Goal: Transaction & Acquisition: Purchase product/service

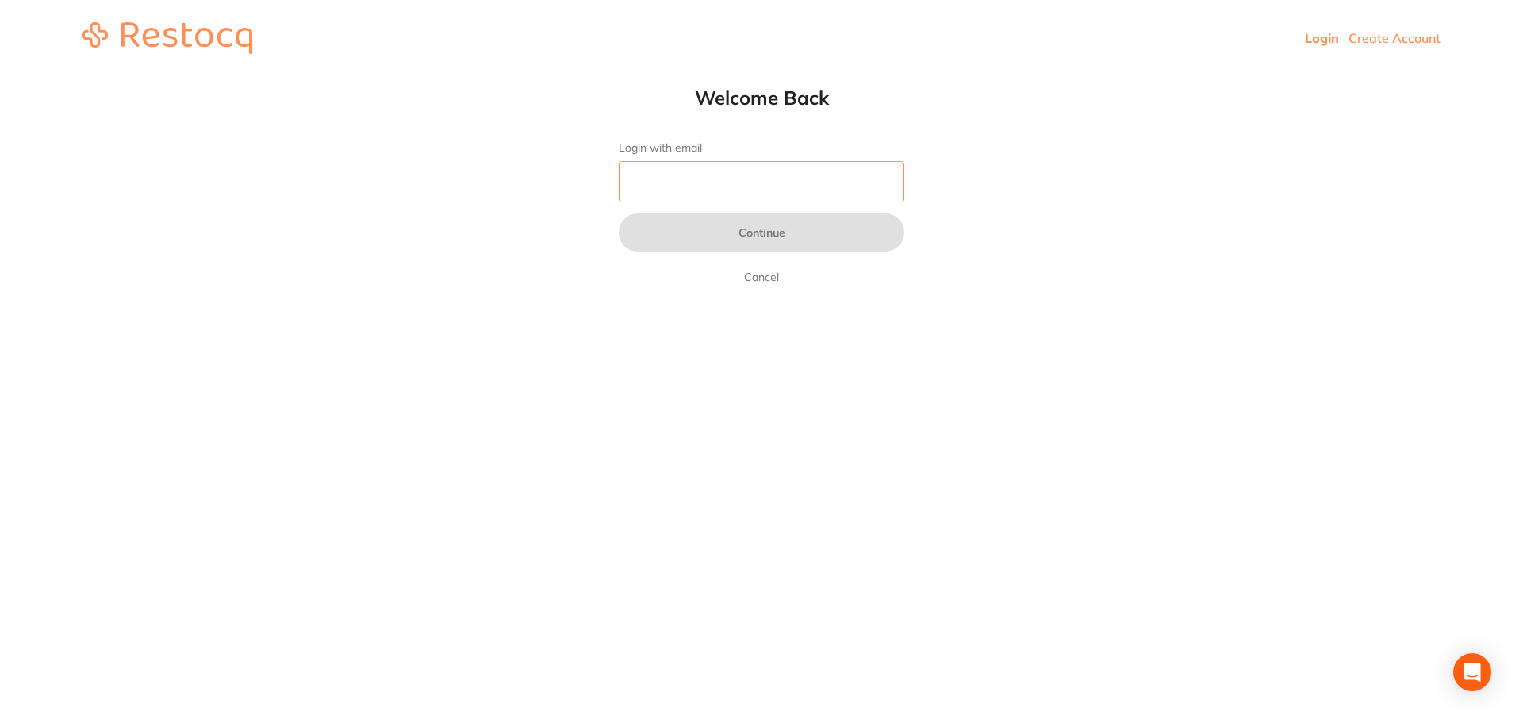
type input "[EMAIL_ADDRESS][DOMAIN_NAME]"
click at [770, 184] on input "pm@helixdentistry.com.au" at bounding box center [762, 181] width 286 height 41
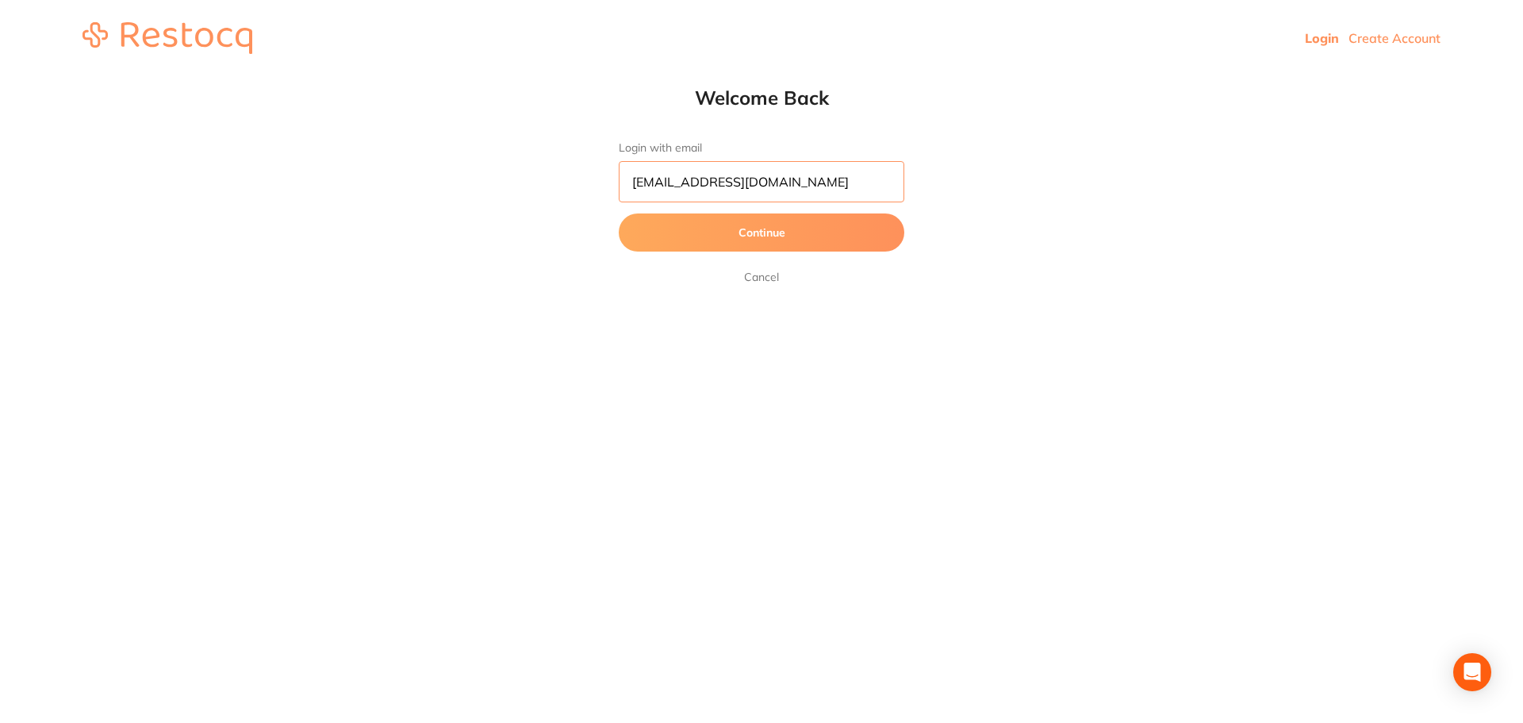
drag, startPoint x: 792, startPoint y: 177, endPoint x: 581, endPoint y: 184, distance: 210.3
click at [581, 76] on html "Login Create Account Welcome Back Login with email pm@helixdentistry.com.au Con…" at bounding box center [761, 38] width 1523 height 76
click at [729, 235] on button "Continue" at bounding box center [762, 232] width 286 height 38
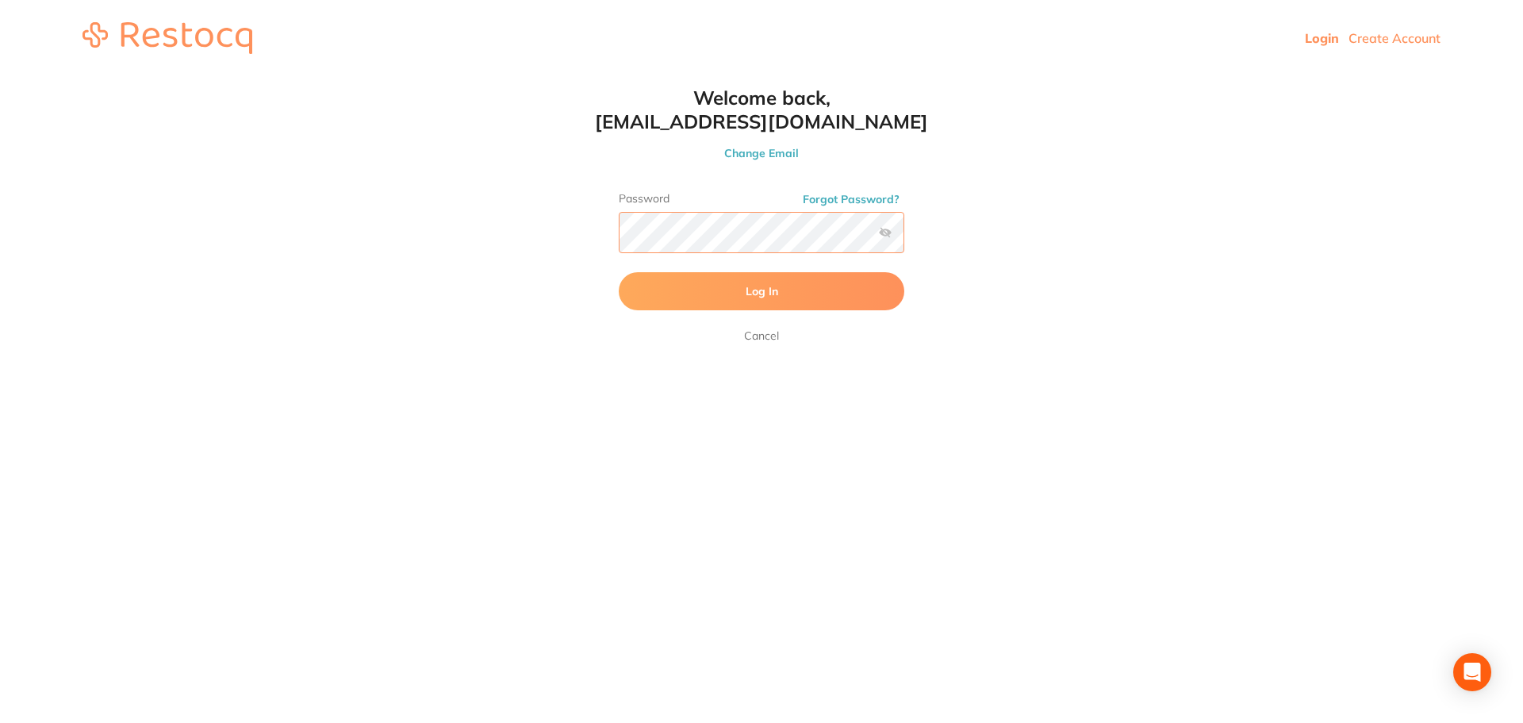
click at [619, 272] on button "Log In" at bounding box center [762, 291] width 286 height 38
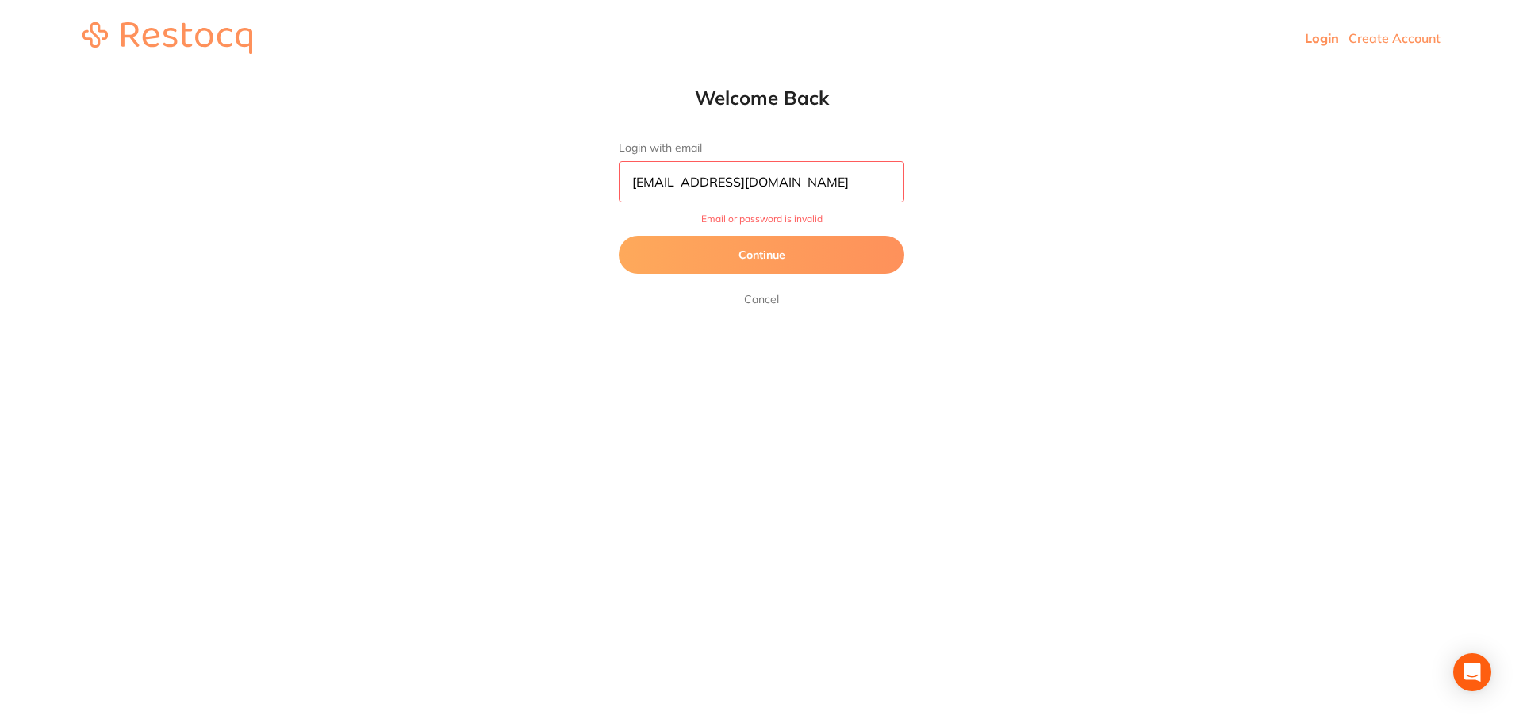
drag, startPoint x: 662, startPoint y: 180, endPoint x: 604, endPoint y: 182, distance: 57.2
click at [604, 182] on div "Welcome Back Login with email Helix@helixdentistry.com.au Email or password is …" at bounding box center [761, 197] width 349 height 223
type input "[EMAIL_ADDRESS][DOMAIN_NAME]"
click at [672, 251] on button "Continue" at bounding box center [762, 255] width 286 height 38
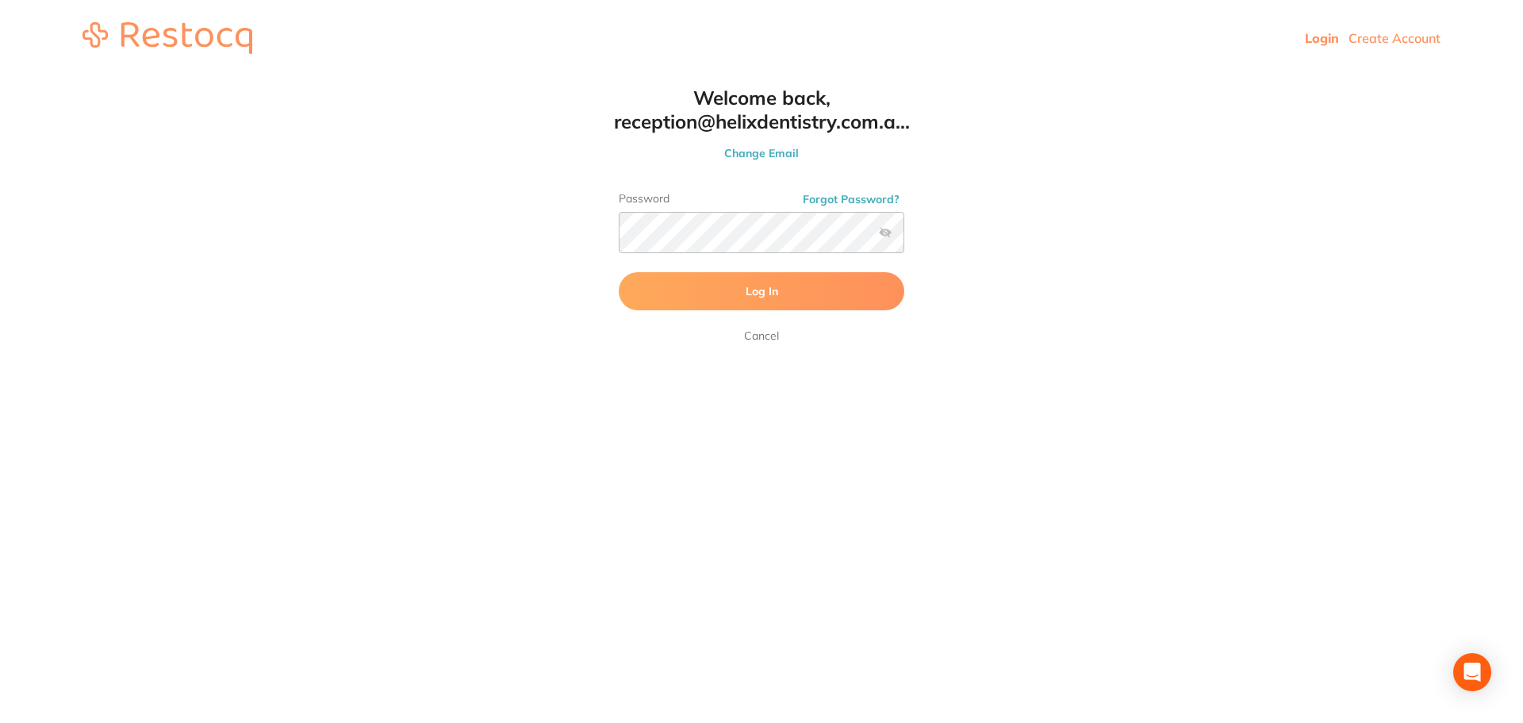
click at [703, 297] on button "Log In" at bounding box center [762, 291] width 286 height 38
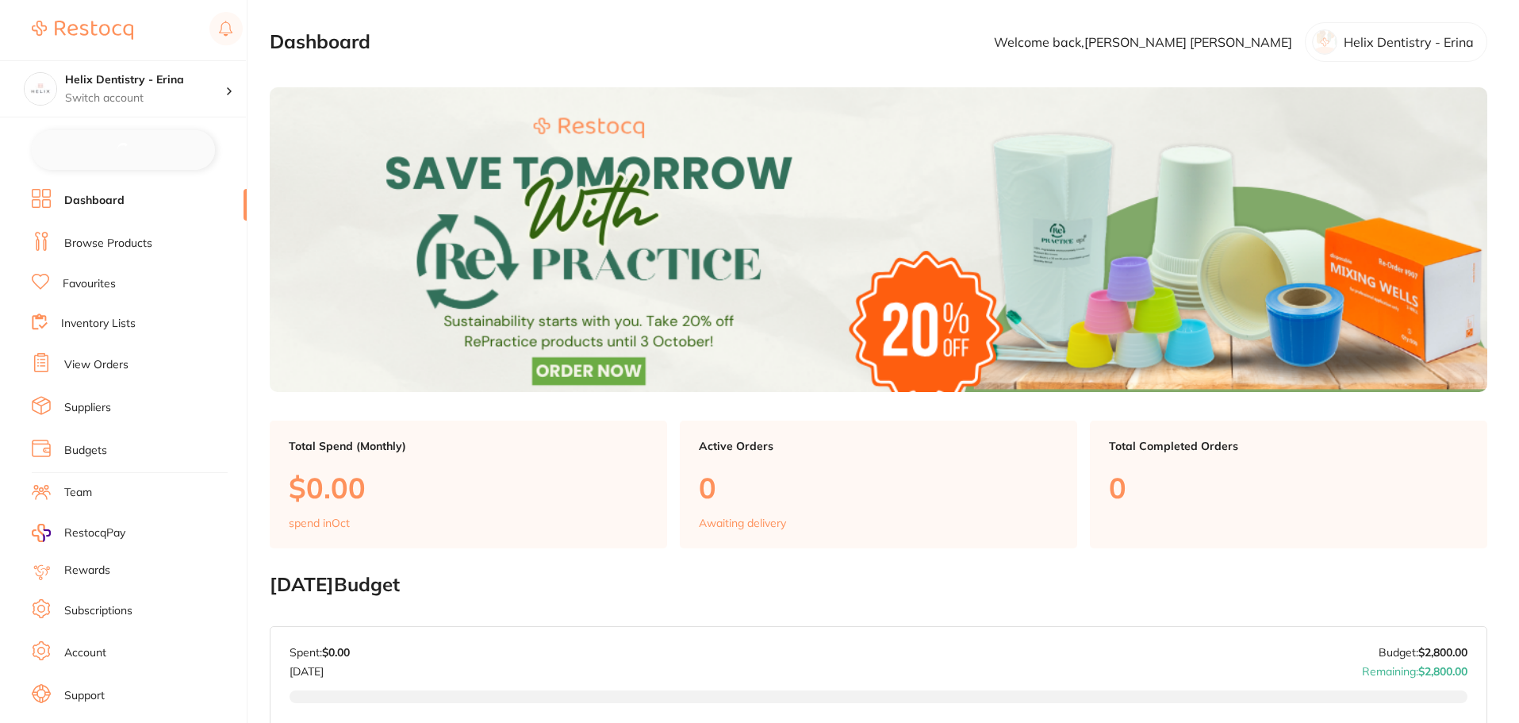
checkbox input "false"
click at [154, 100] on p "Switch account" at bounding box center [145, 98] width 160 height 16
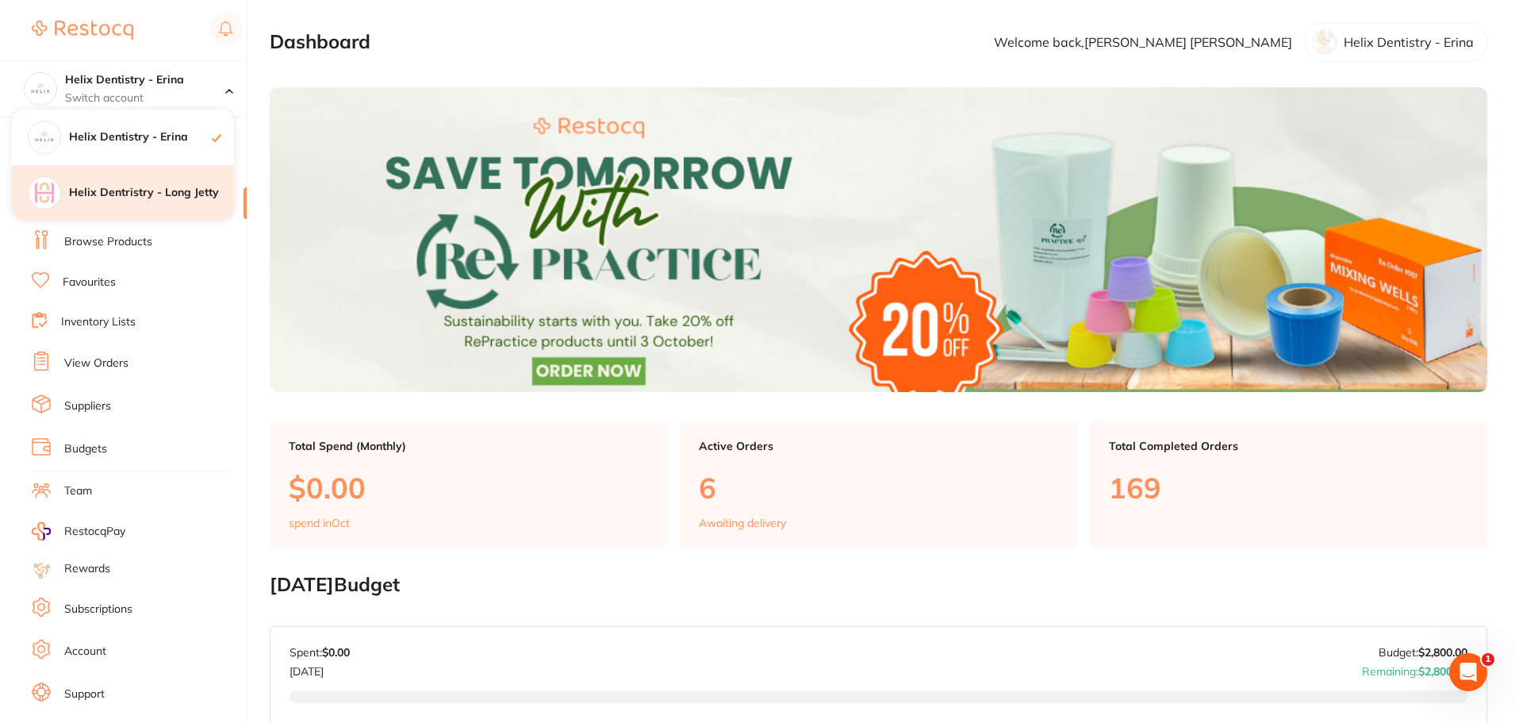
click at [202, 187] on h4 "Helix Dentristry - Long Jetty" at bounding box center [151, 193] width 165 height 16
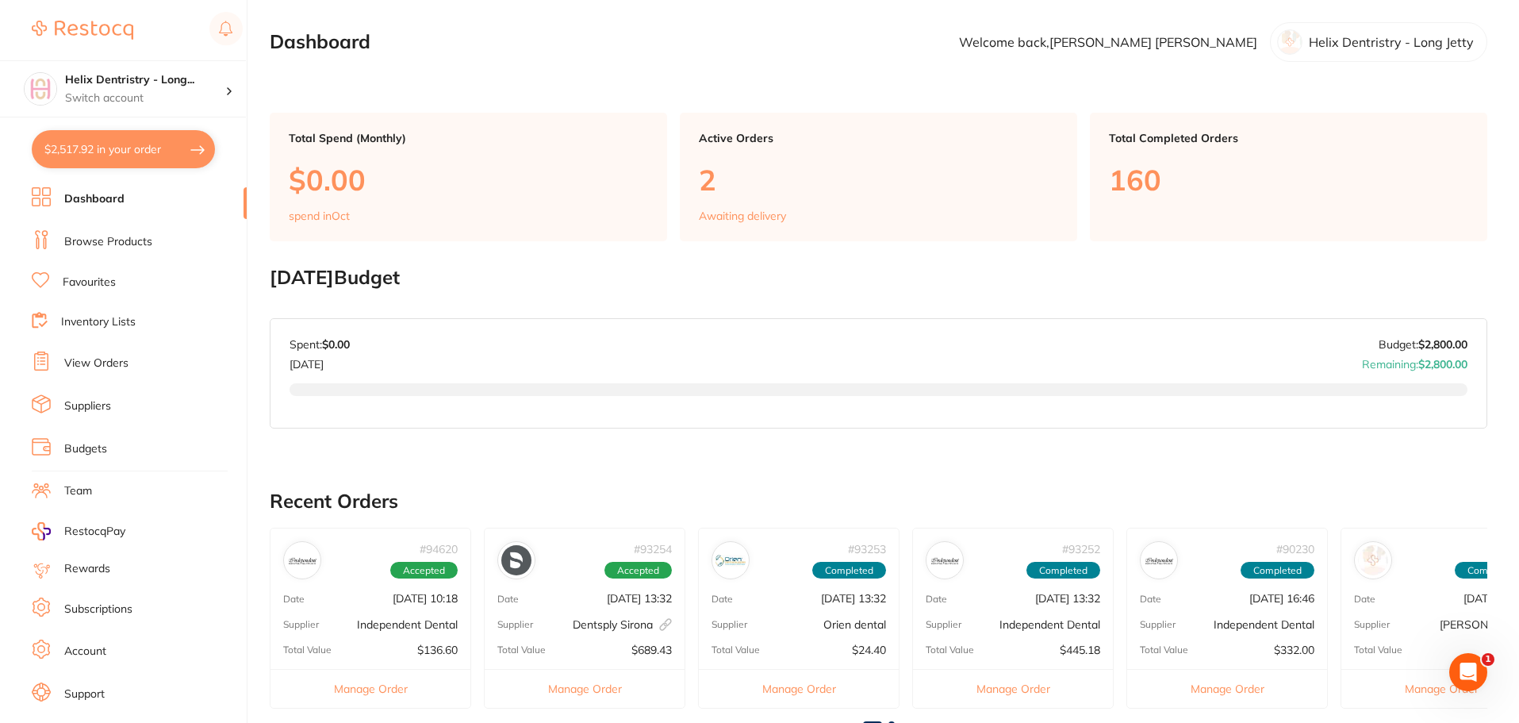
click at [180, 144] on button "$2,517.92 in your order" at bounding box center [123, 149] width 183 height 38
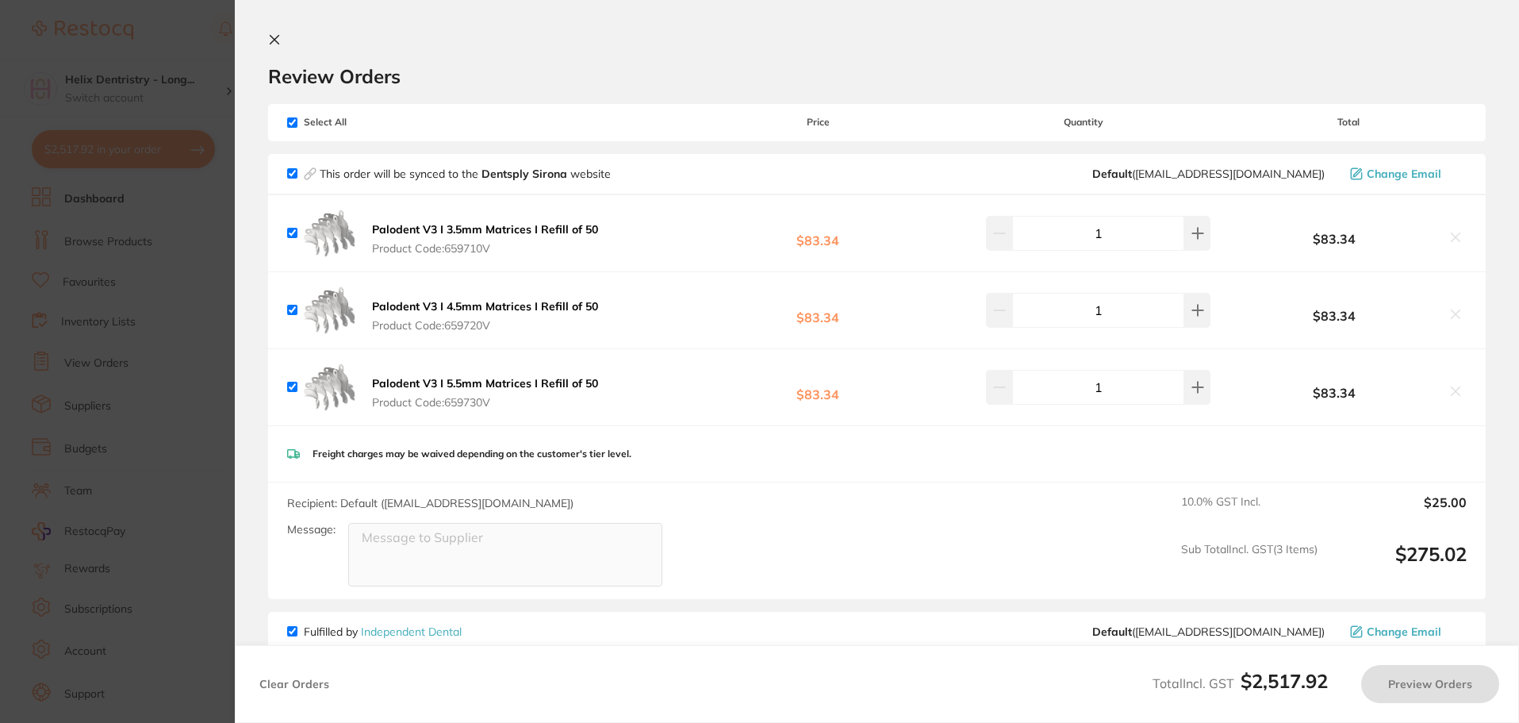
checkbox input "true"
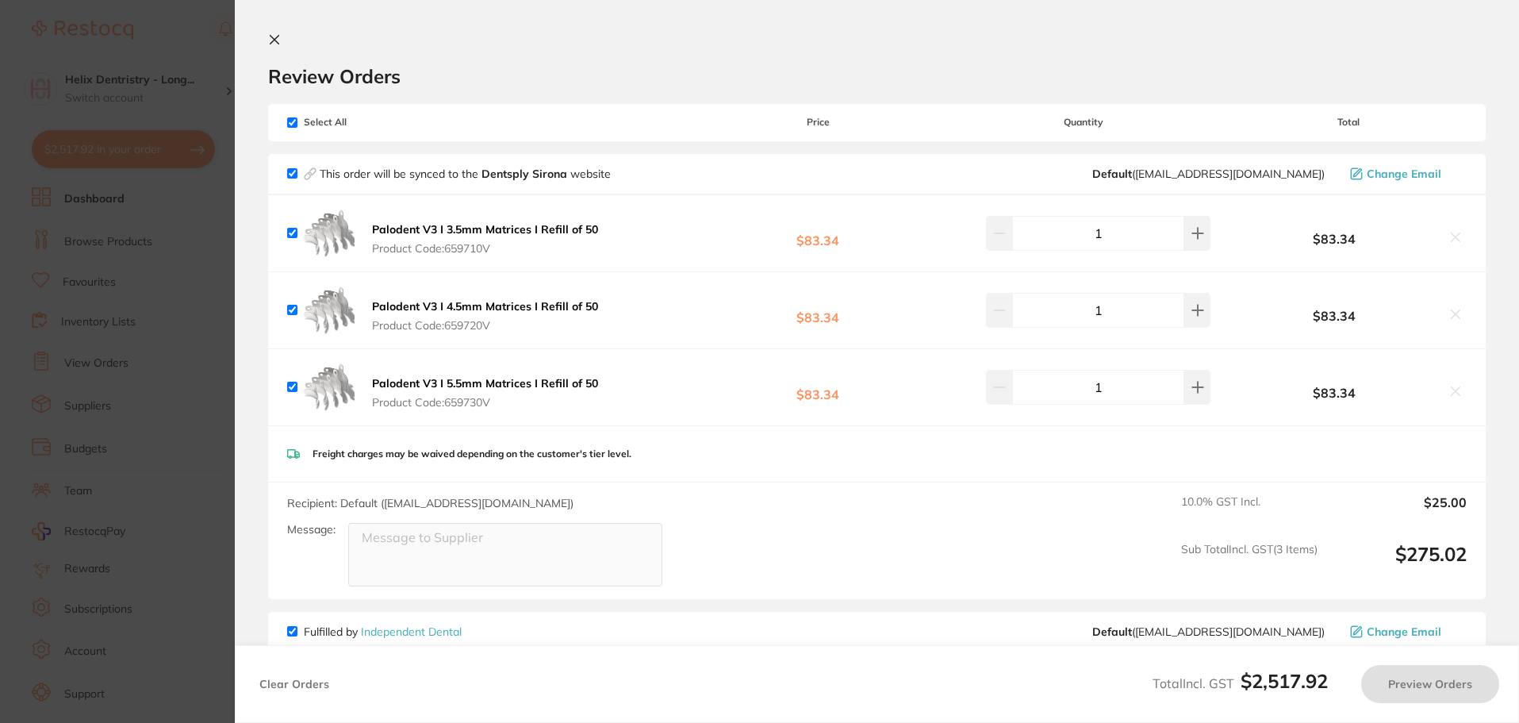
checkbox input "true"
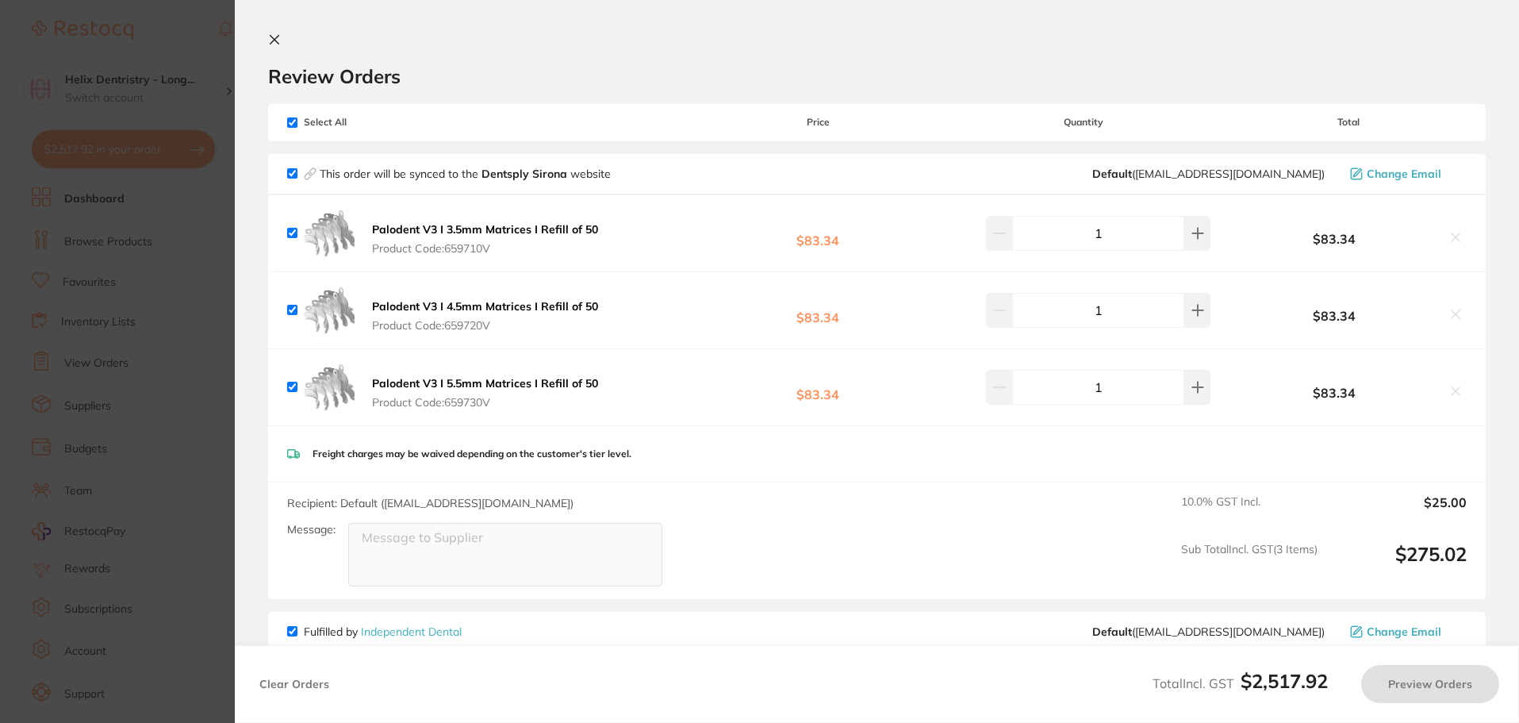
checkbox input "true"
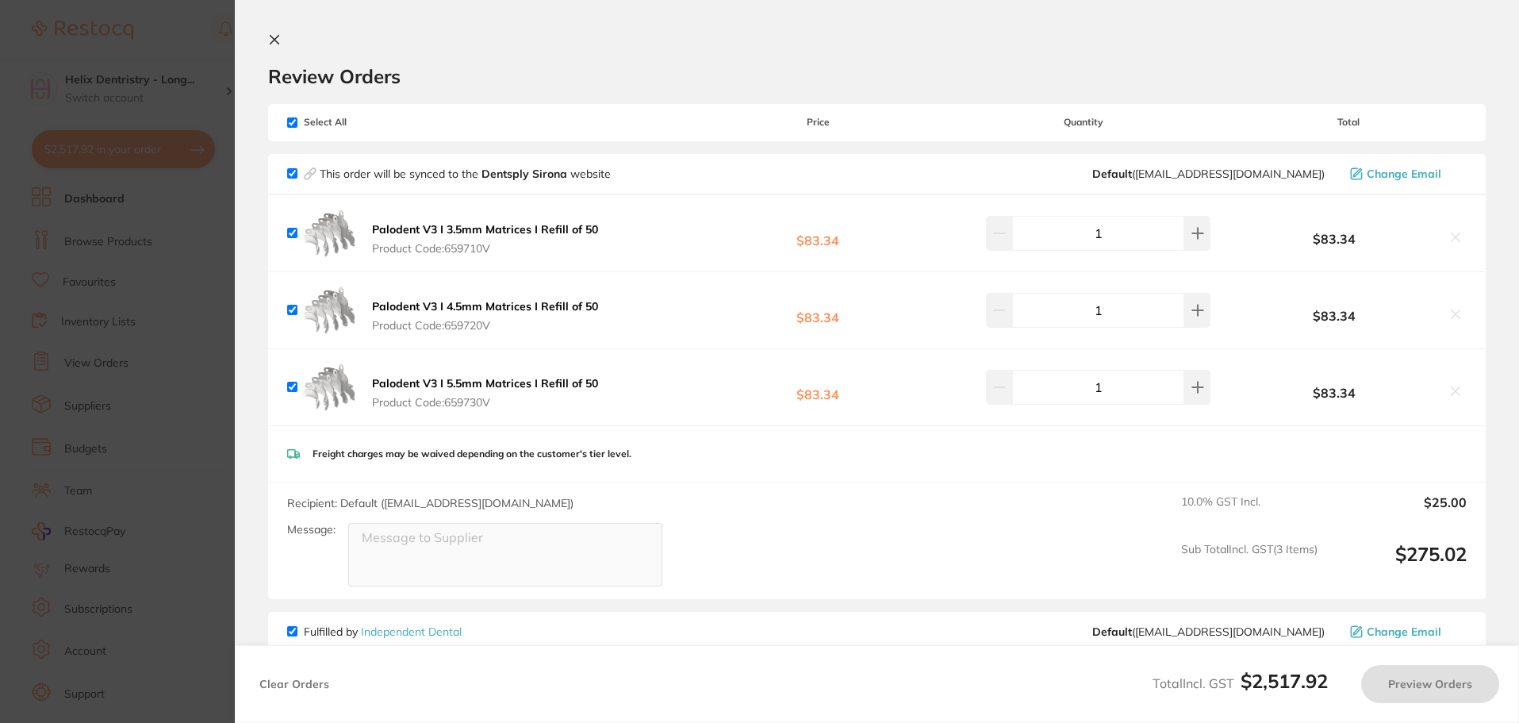
checkbox input "true"
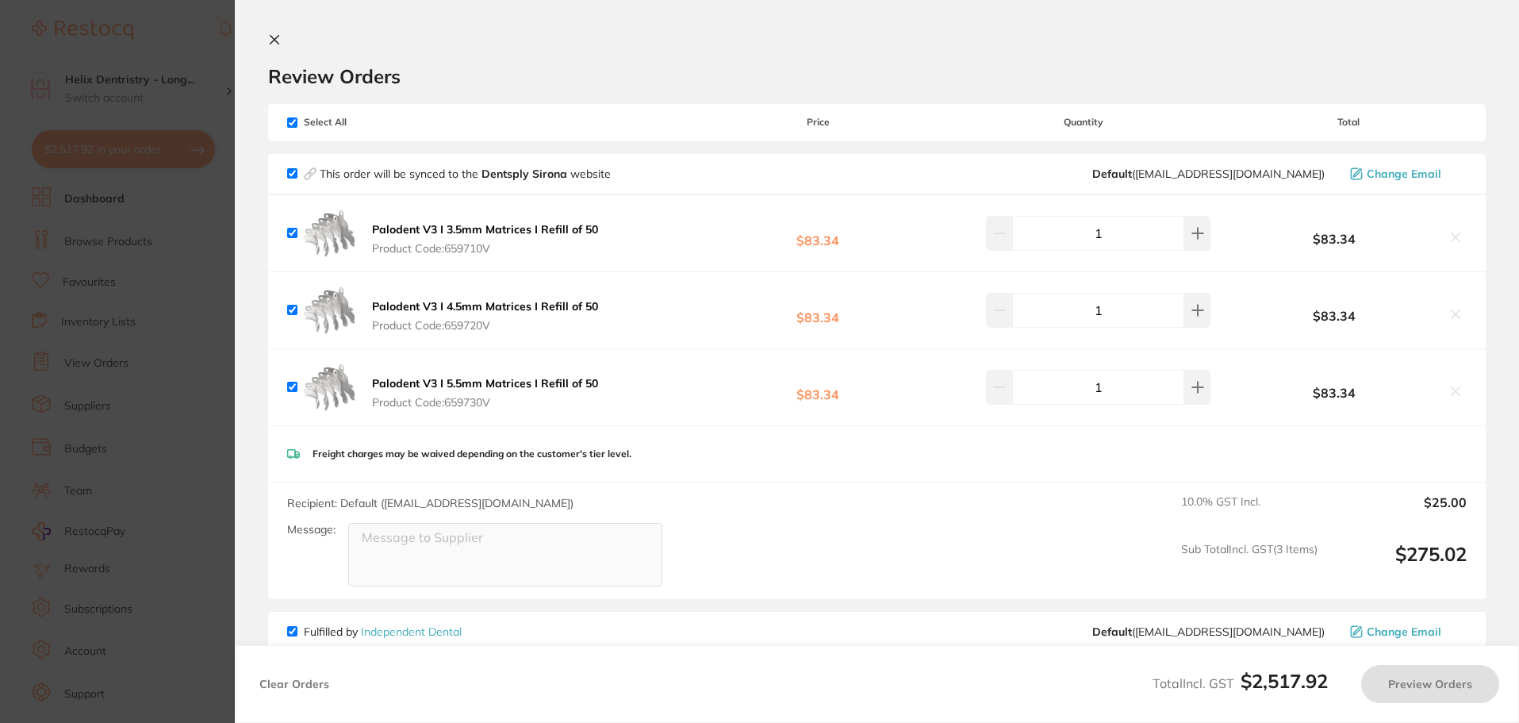
checkbox input "true"
click at [158, 119] on section "Update RRP Set your pre negotiated price for this item. Item Agreed RRP (excl. …" at bounding box center [761, 361] width 1523 height 723
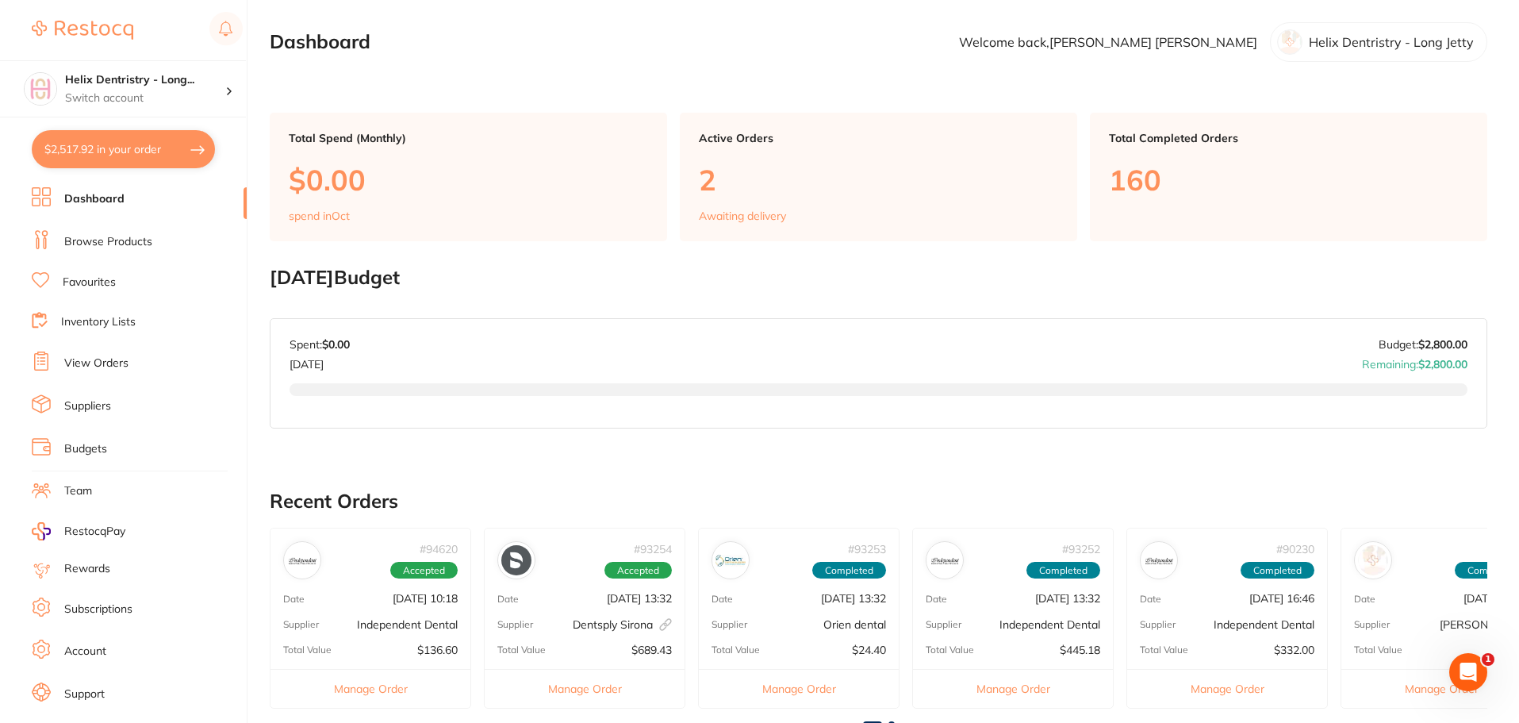
click at [125, 250] on li "Browse Products" at bounding box center [139, 242] width 215 height 24
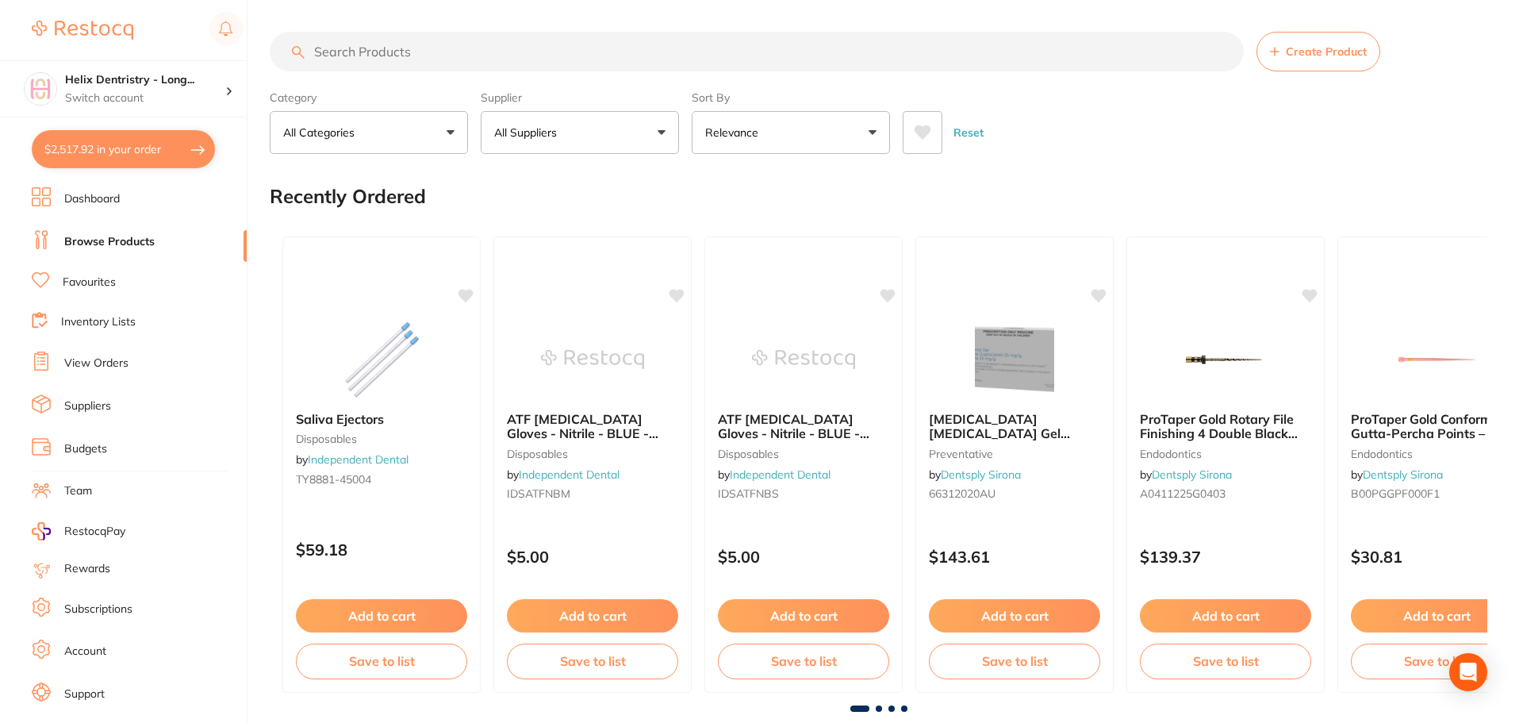
click at [374, 46] on input "search" at bounding box center [757, 52] width 974 height 40
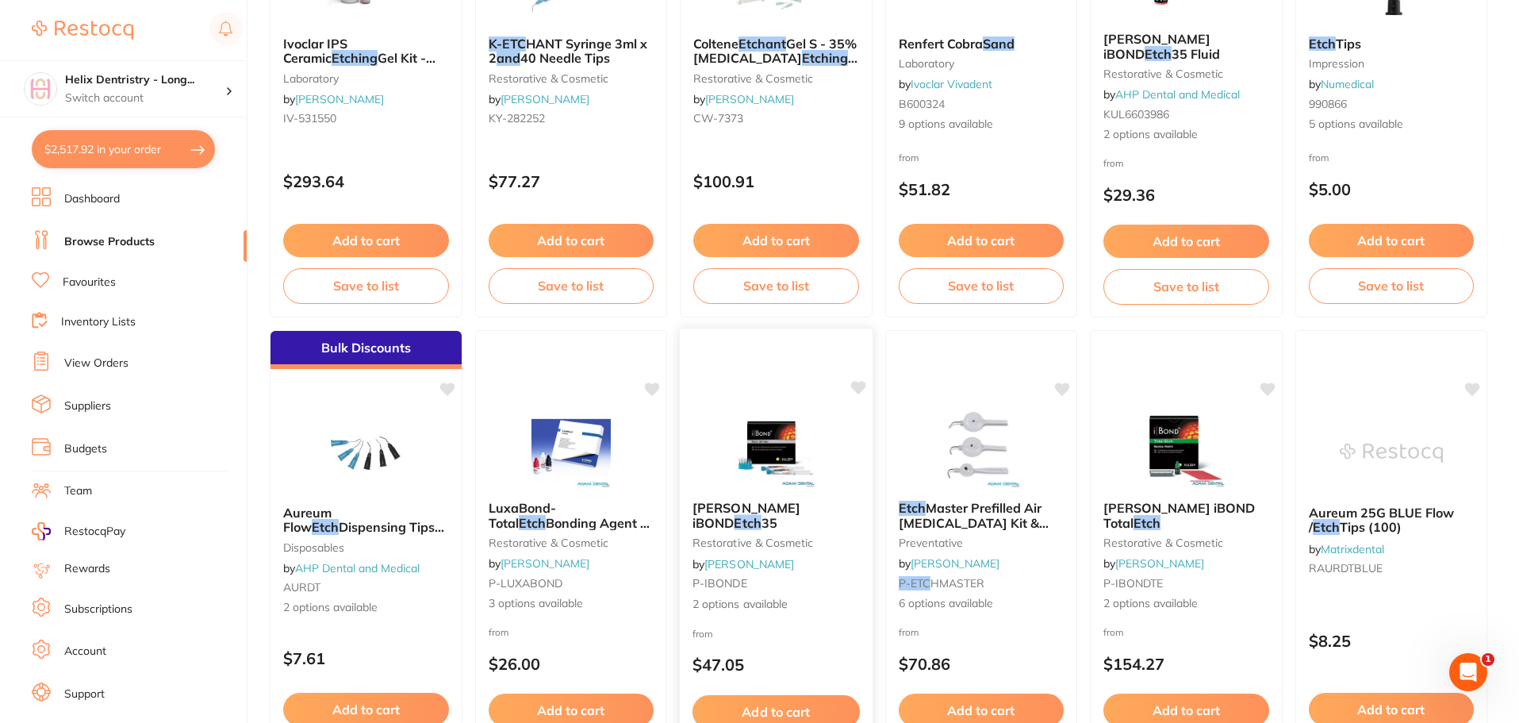
scroll to position [2935, 0]
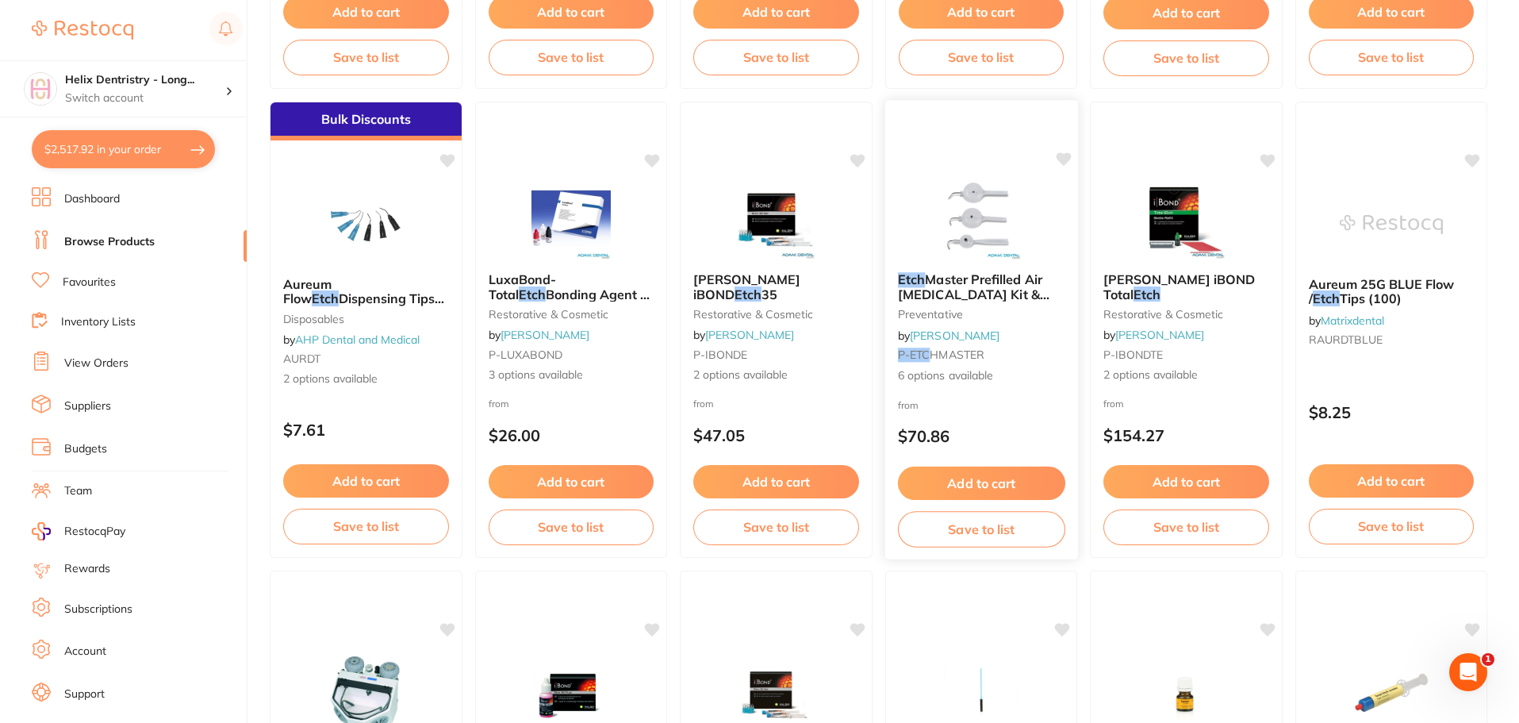
click at [972, 208] on img at bounding box center [981, 219] width 104 height 80
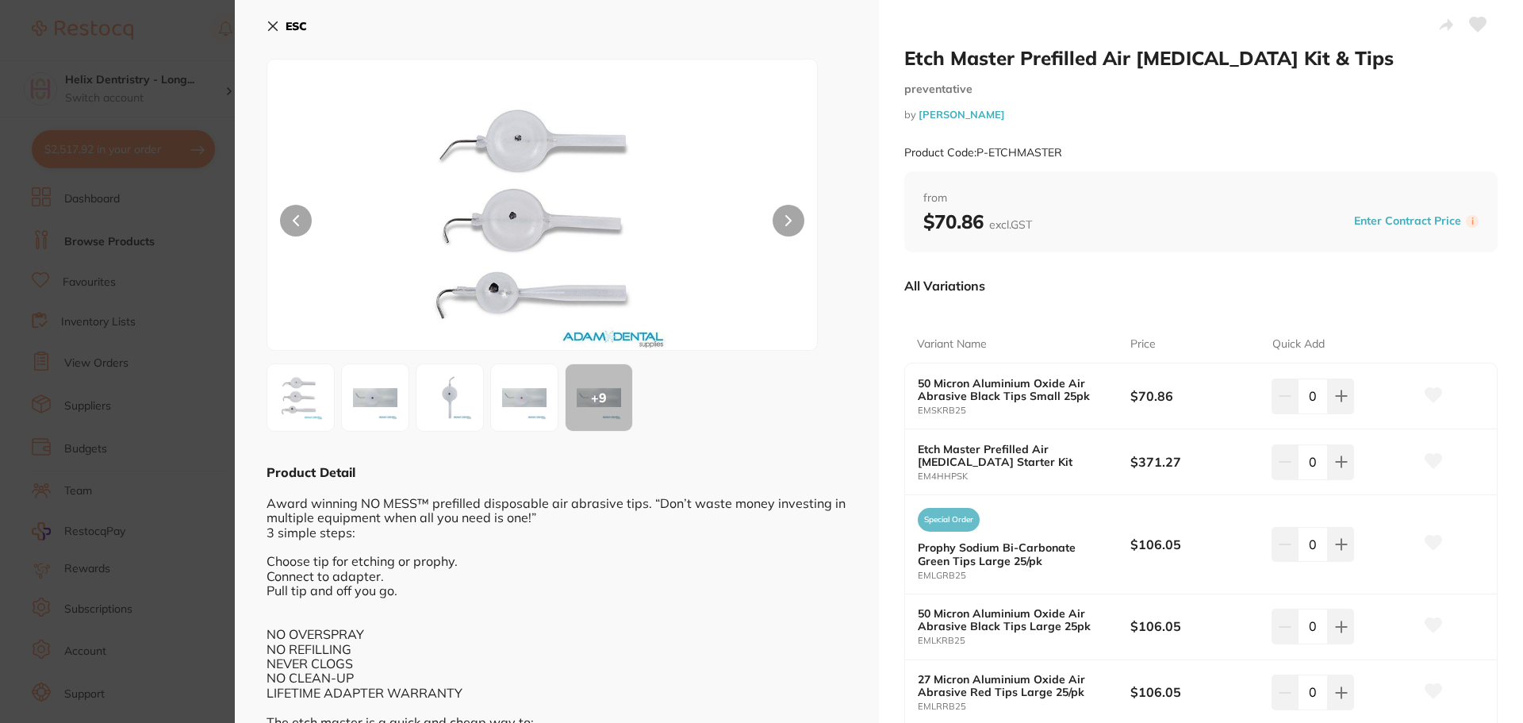
click at [272, 25] on icon at bounding box center [273, 26] width 9 height 9
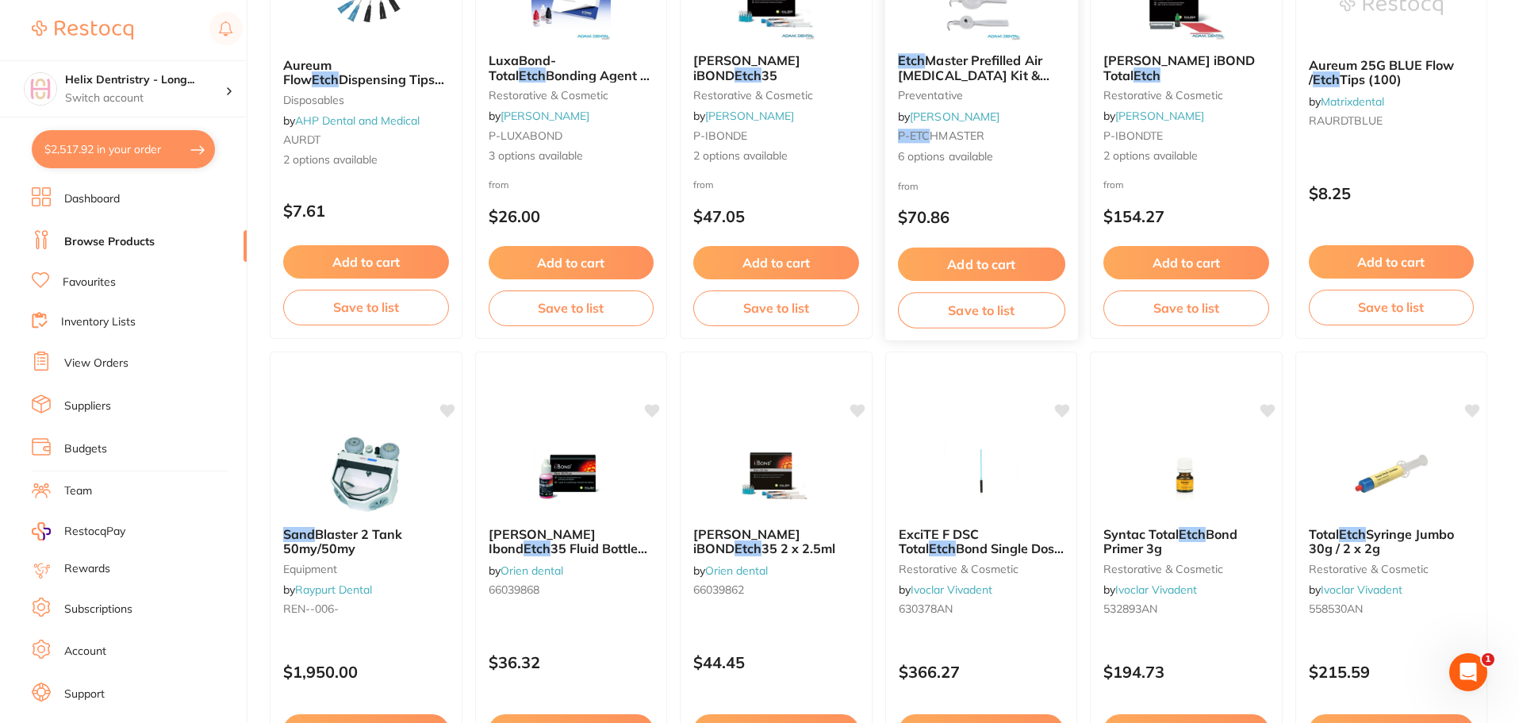
scroll to position [3014, 0]
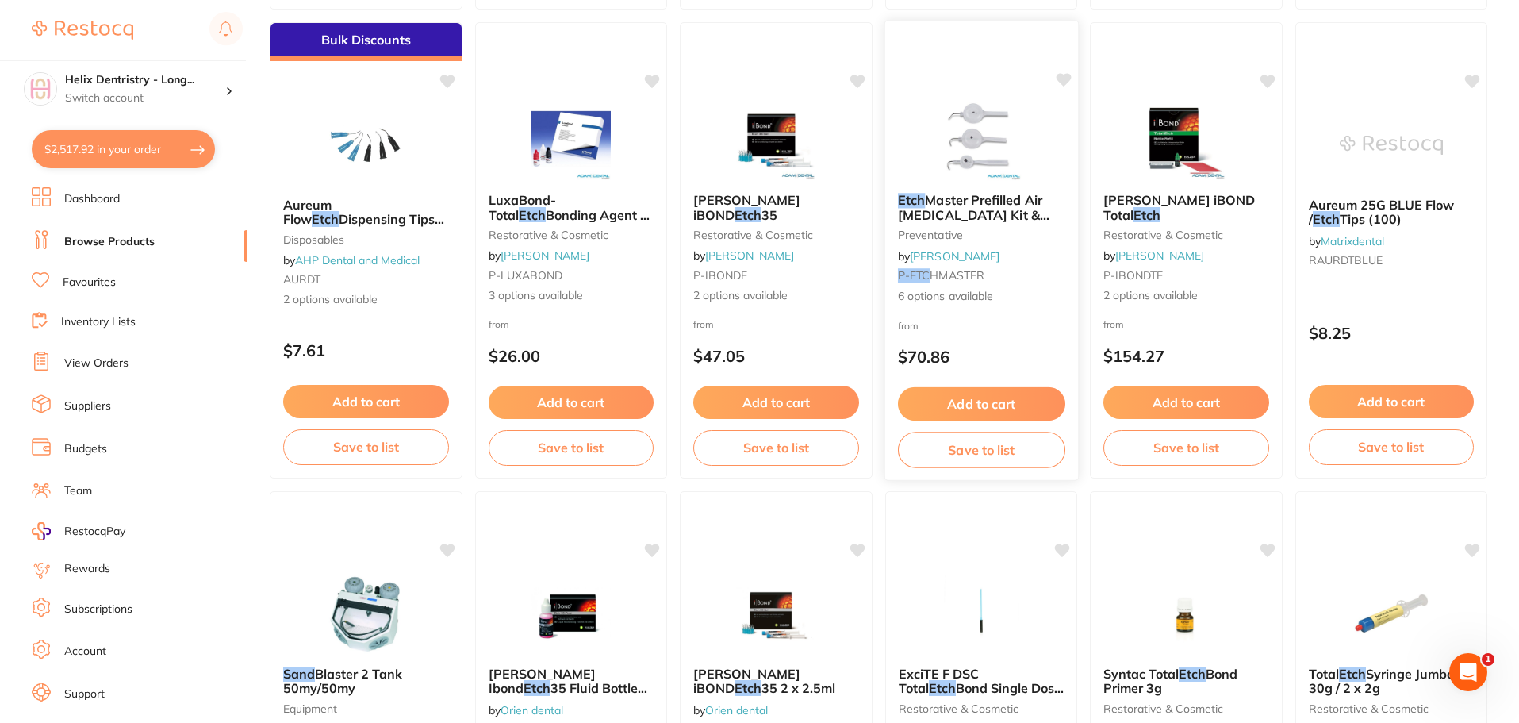
click at [1013, 213] on span "Master Prefilled Air Abrasion Kit & Tips" at bounding box center [973, 214] width 152 height 45
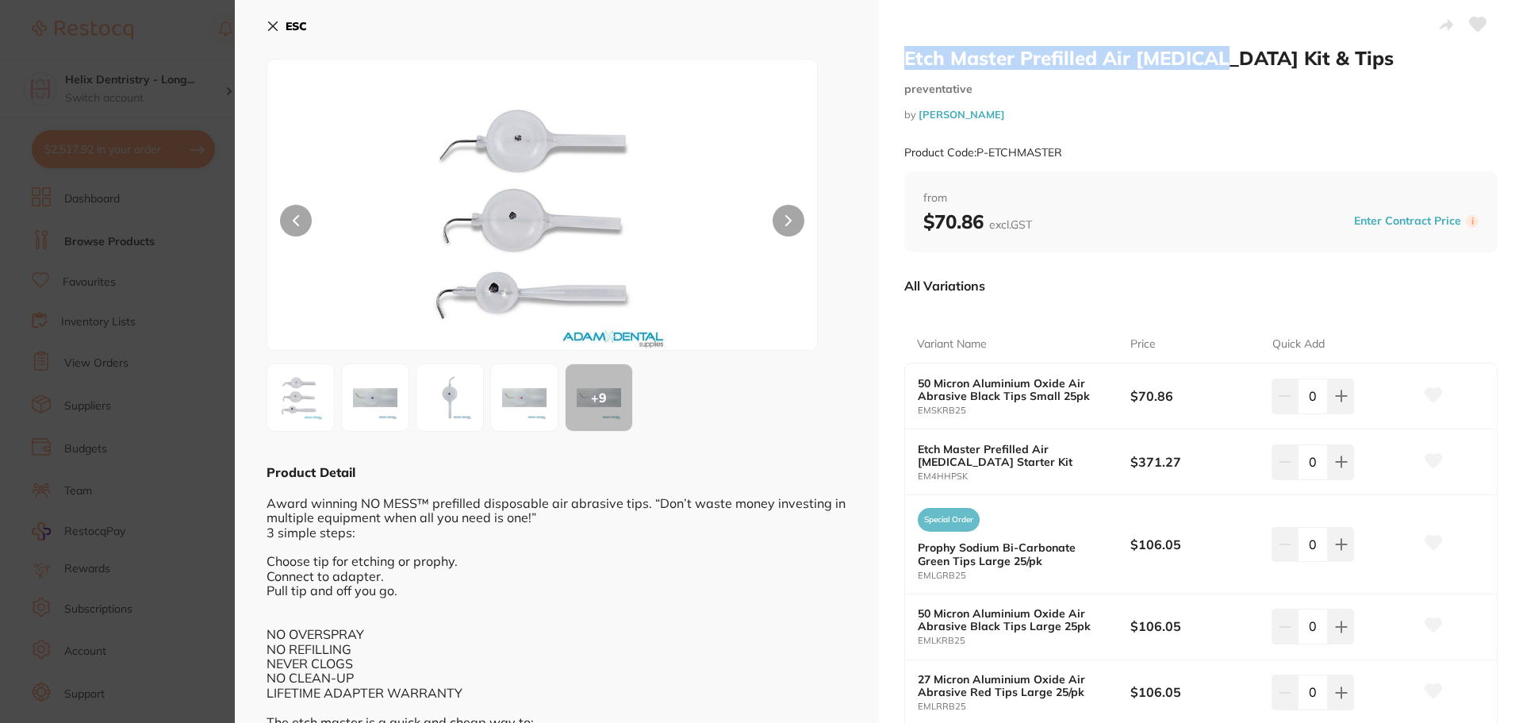
drag, startPoint x: 904, startPoint y: 56, endPoint x: 1212, endPoint y: 64, distance: 307.9
click at [1212, 64] on h2 "Etch Master Prefilled Air Abrasion Kit & Tips" at bounding box center [1200, 58] width 593 height 24
copy h2 "Etch Master Prefilled Air Abrasion"
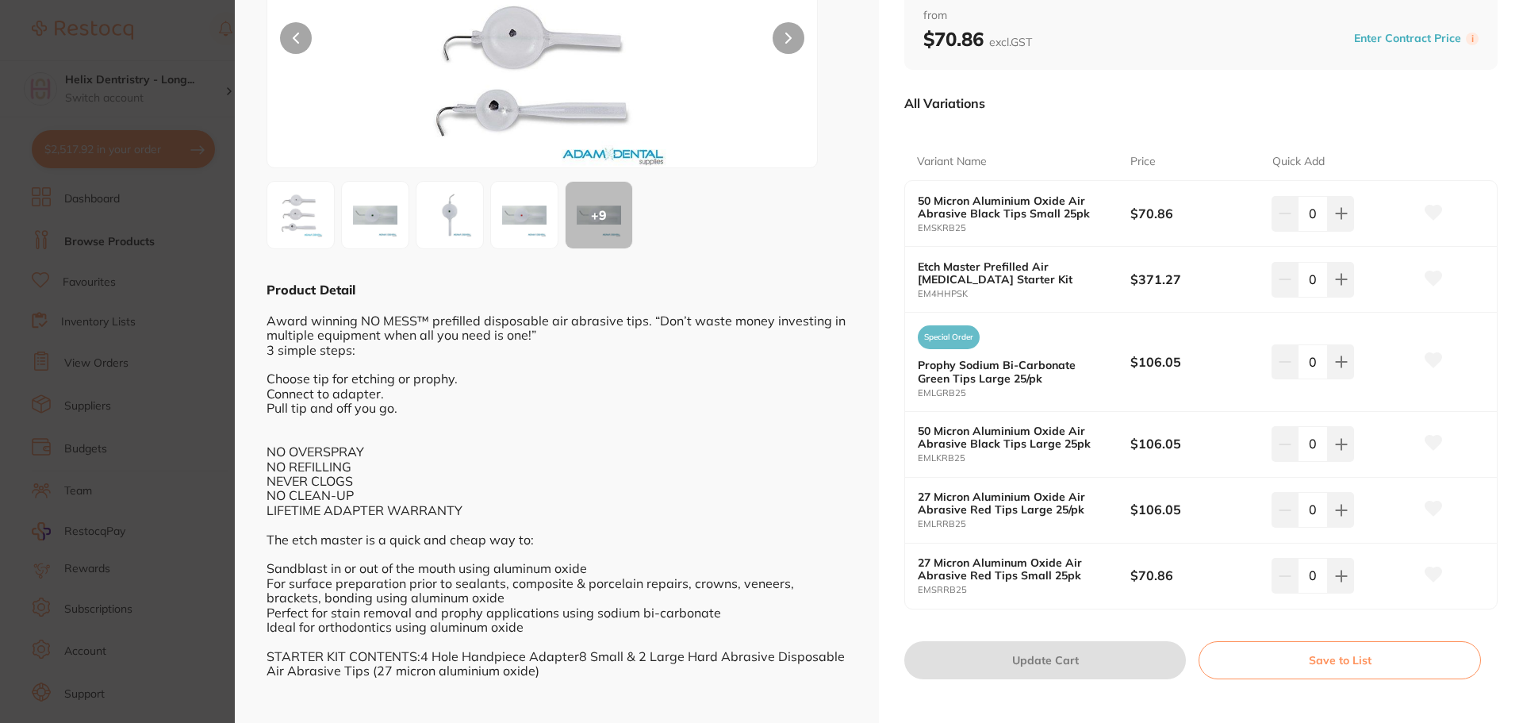
scroll to position [195, 0]
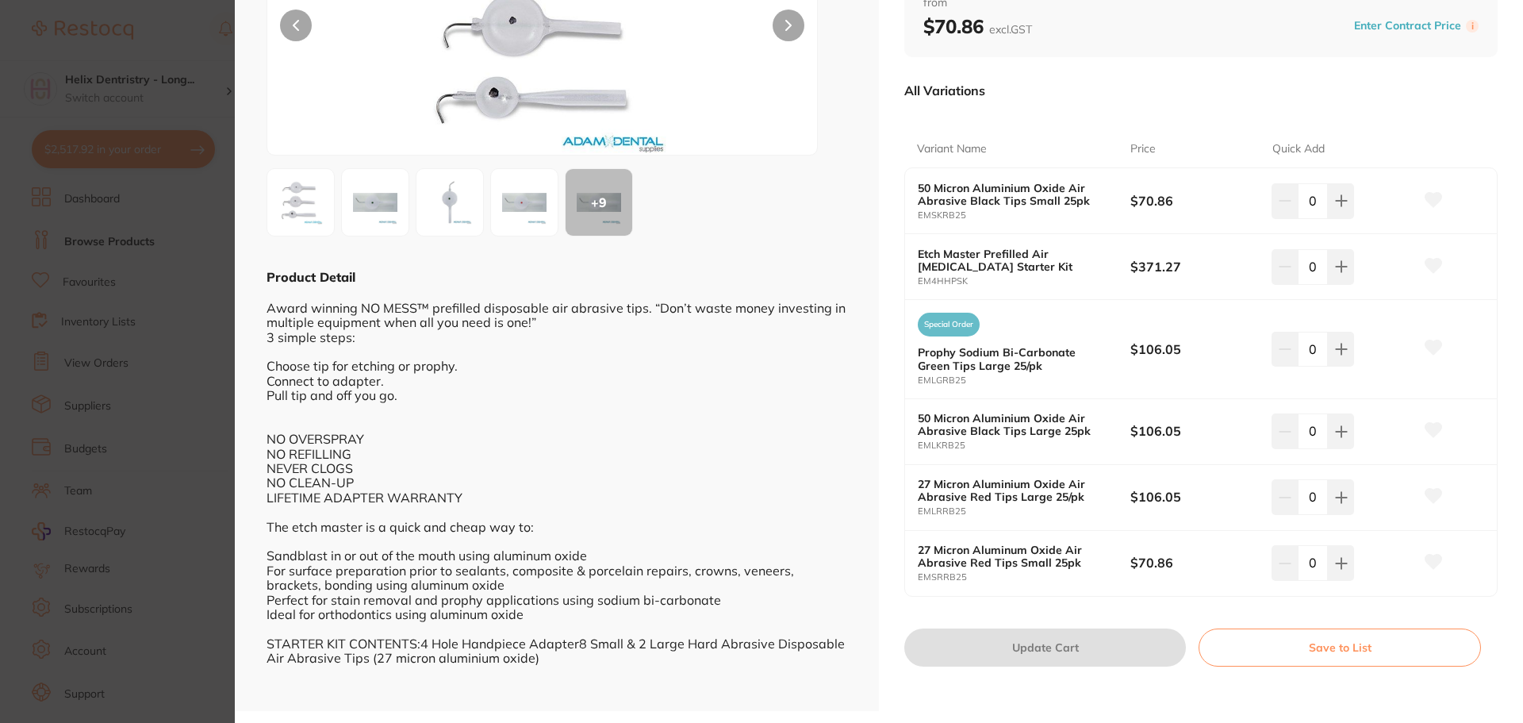
click at [118, 392] on section "Etch Master Prefilled Air Abrasion Kit & Tips preventative by Adam Dental Produ…" at bounding box center [761, 361] width 1523 height 723
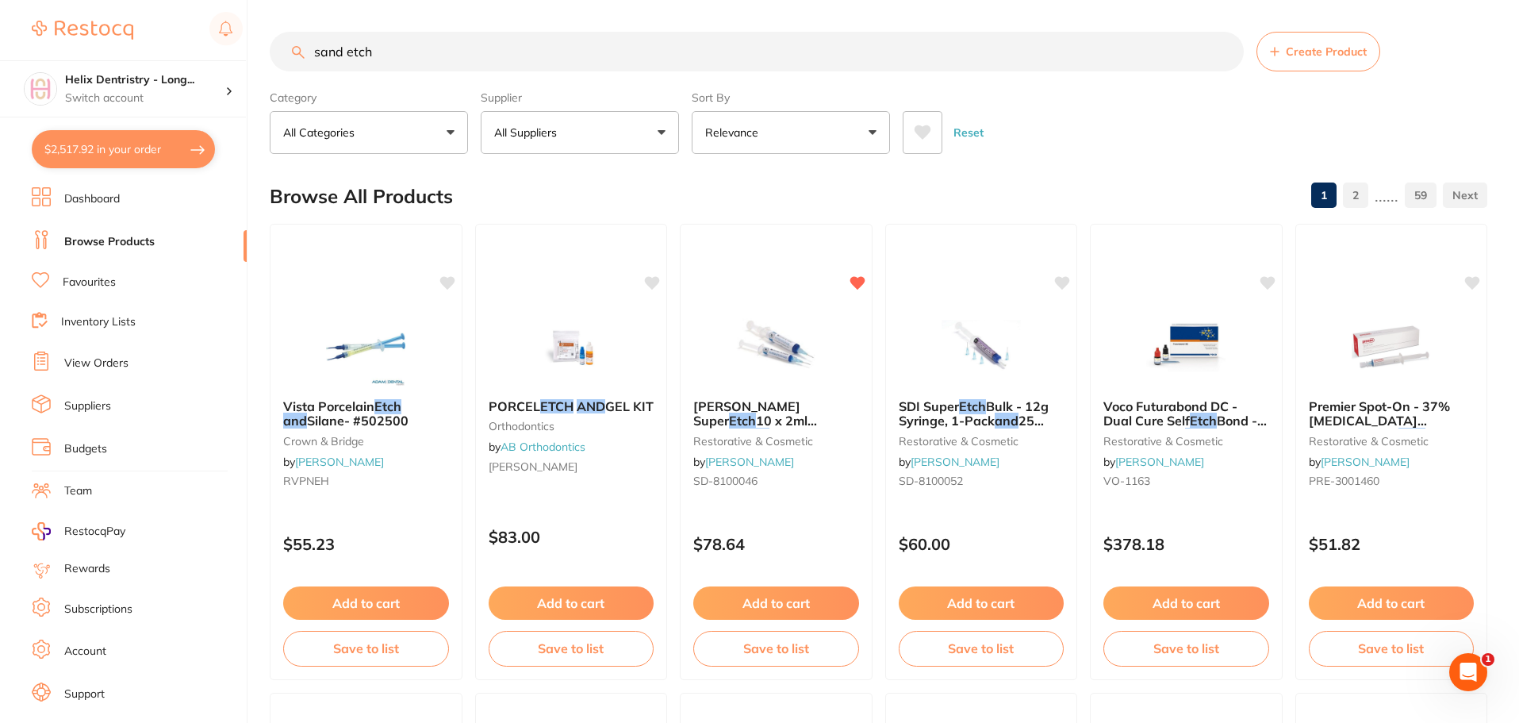
scroll to position [1, 0]
drag, startPoint x: 563, startPoint y: 44, endPoint x: 285, endPoint y: 60, distance: 278.9
click at [285, 60] on input "sand etch" at bounding box center [757, 52] width 974 height 40
paste input "Etch Master Prefilled Air Abrasion"
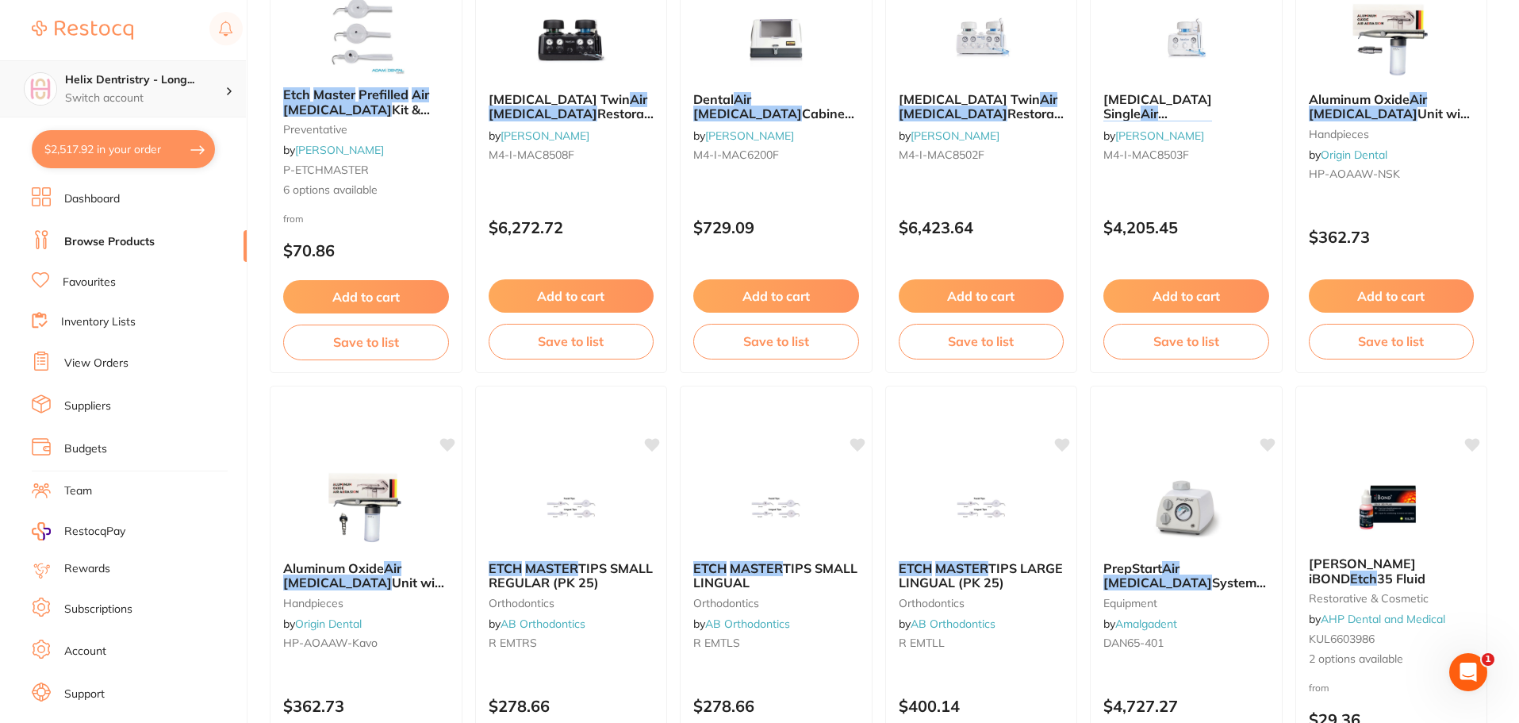
scroll to position [0, 0]
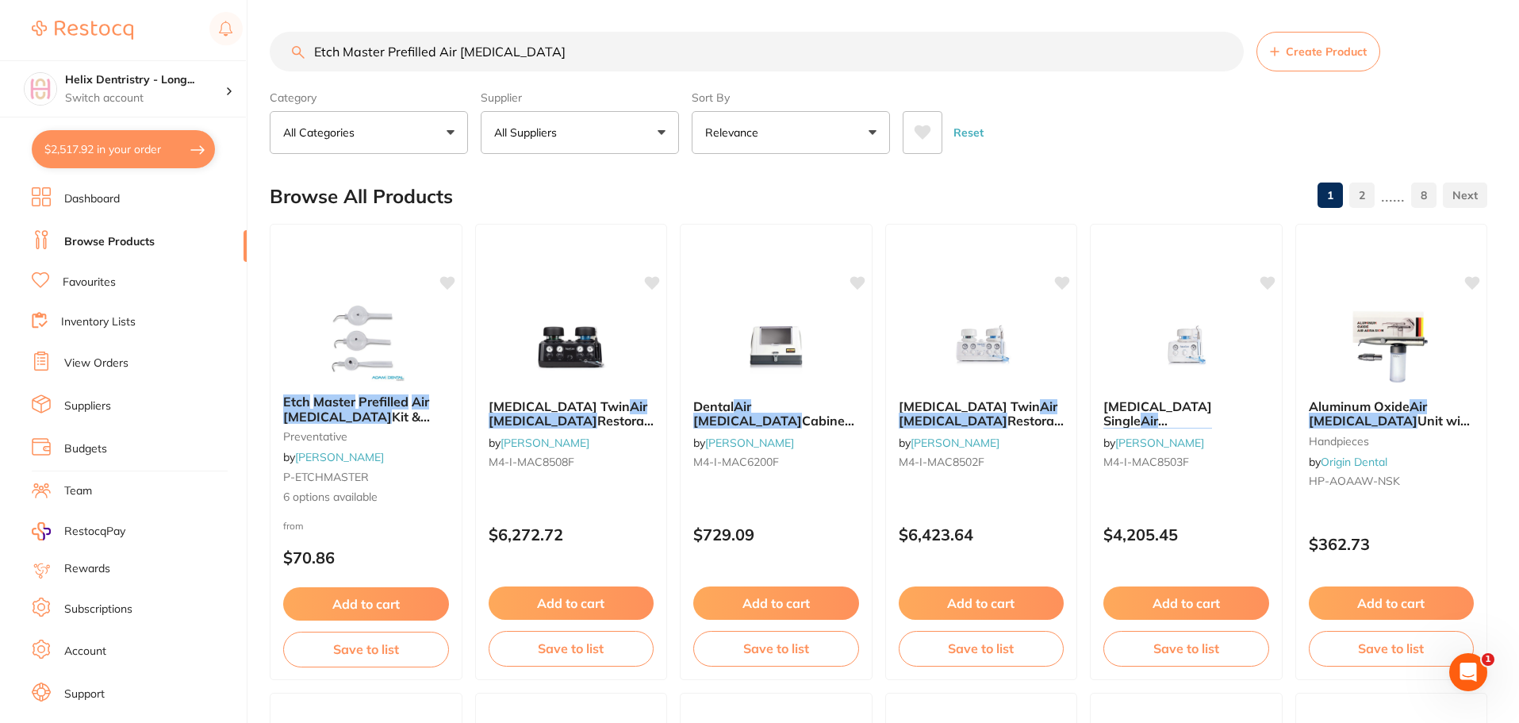
drag, startPoint x: 540, startPoint y: 59, endPoint x: 321, endPoint y: 52, distance: 219.1
click at [321, 52] on input "Etch Master Prefilled Air Abrasion" at bounding box center [757, 52] width 974 height 40
type input "E"
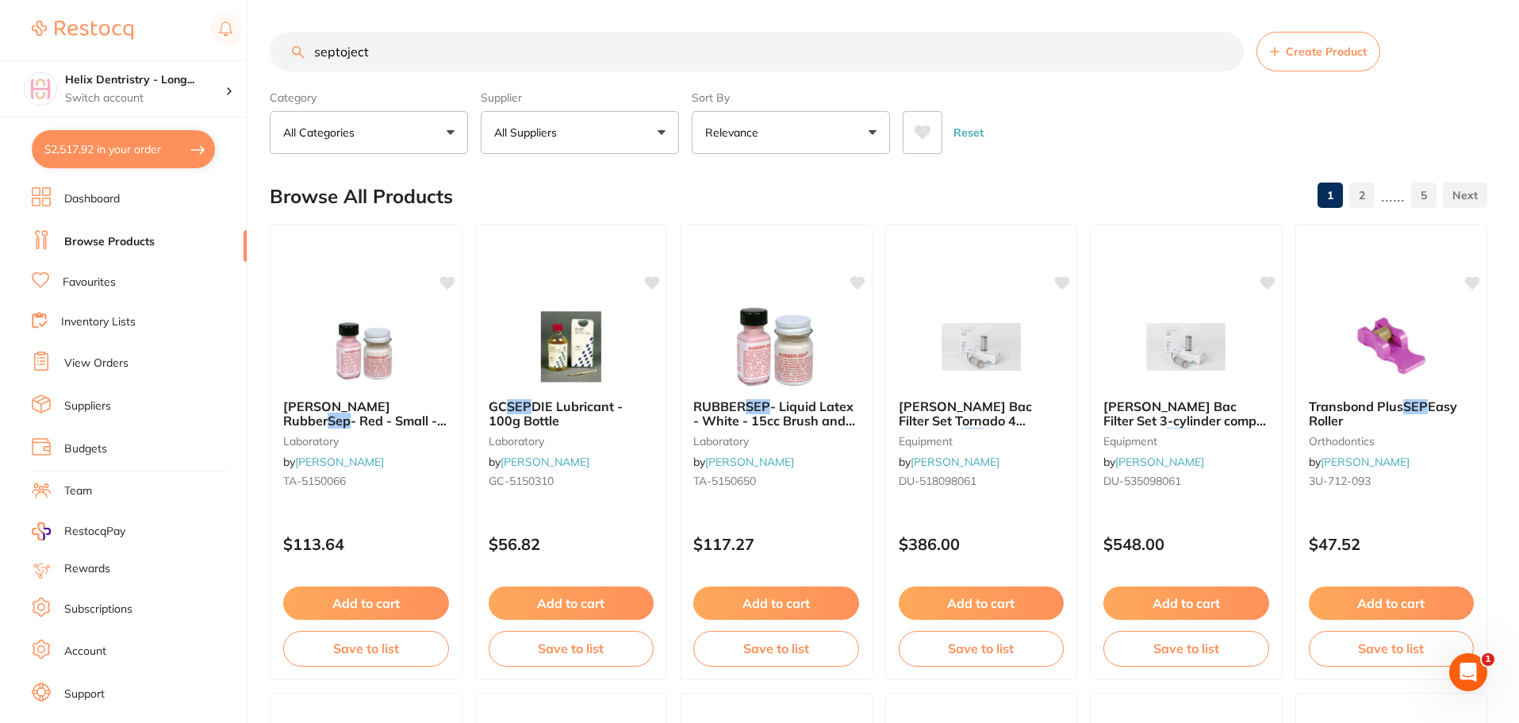
type input "septoject"
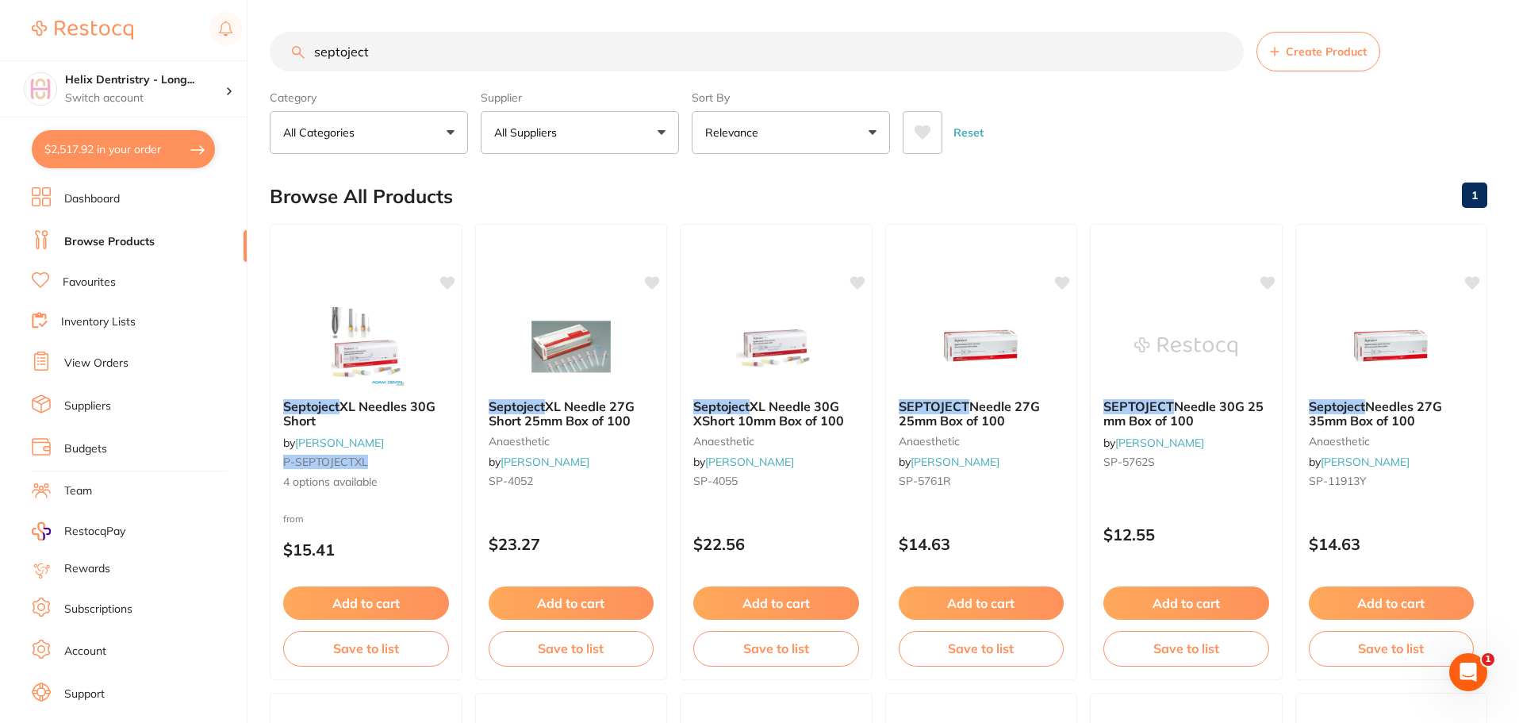
click at [107, 444] on li "Budgets" at bounding box center [139, 449] width 215 height 24
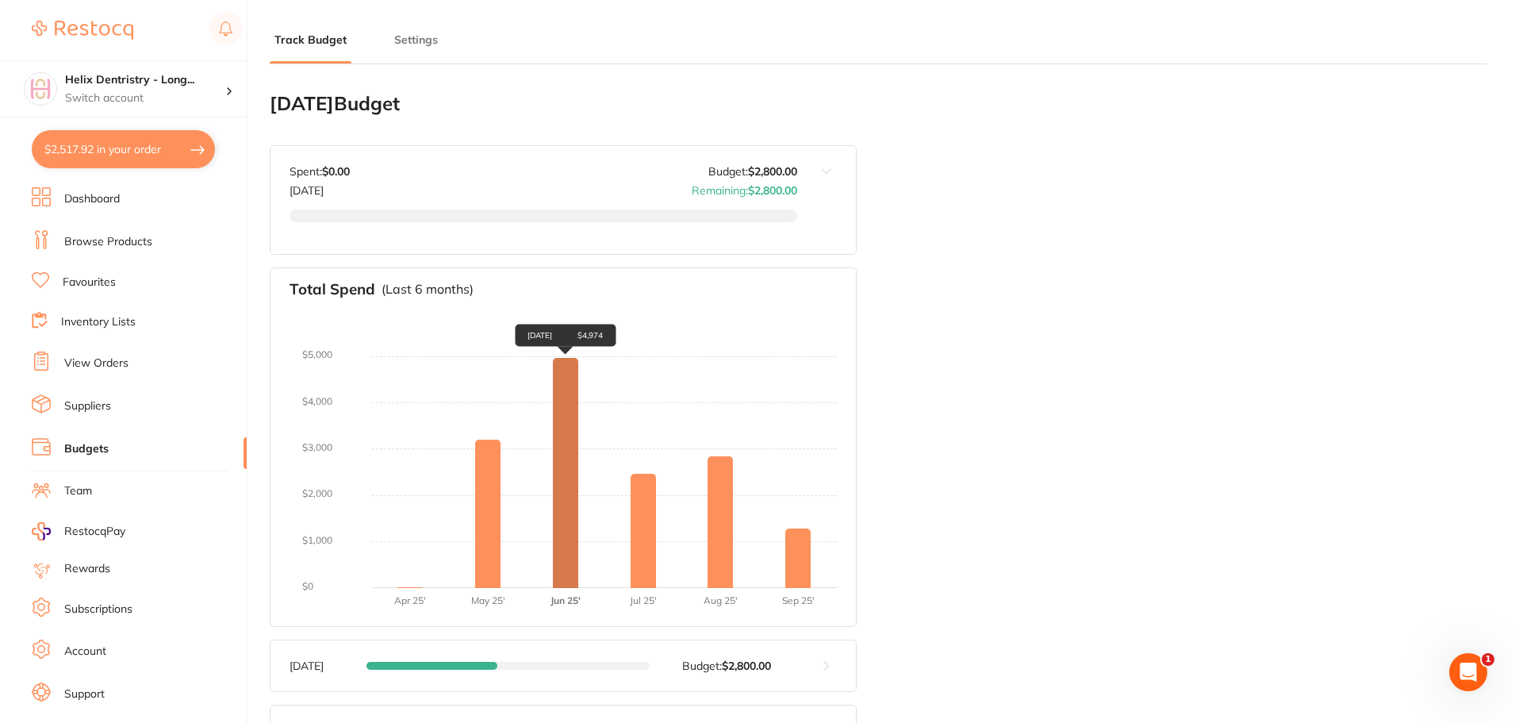
click at [566, 451] on div "Jun 2025 $4,974" at bounding box center [565, 473] width 25 height 230
drag, startPoint x: 451, startPoint y: 489, endPoint x: 572, endPoint y: 480, distance: 121.7
click at [572, 480] on div "Apr 2025 $0 May 2025 $3,210 Jun 2025 $4,974 Jul 2025 $2,472 Aug 2025 $2,856 Sep…" at bounding box center [605, 473] width 466 height 232
drag, startPoint x: 318, startPoint y: 470, endPoint x: 352, endPoint y: 467, distance: 34.3
click at [345, 470] on div at bounding box center [563, 449] width 547 height 278
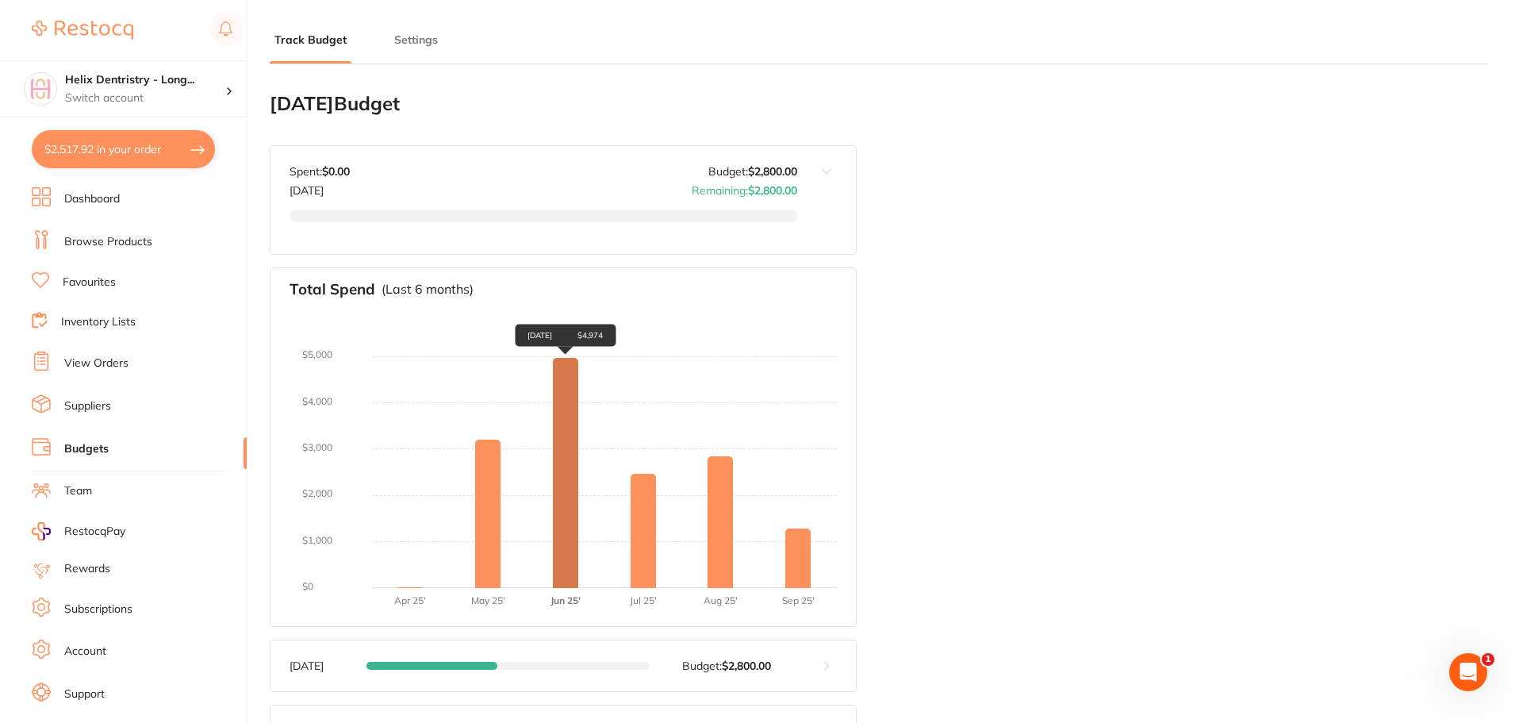
click at [566, 421] on div "Jun 2025 $4,974" at bounding box center [565, 473] width 25 height 230
click at [126, 408] on li "Suppliers" at bounding box center [139, 406] width 215 height 24
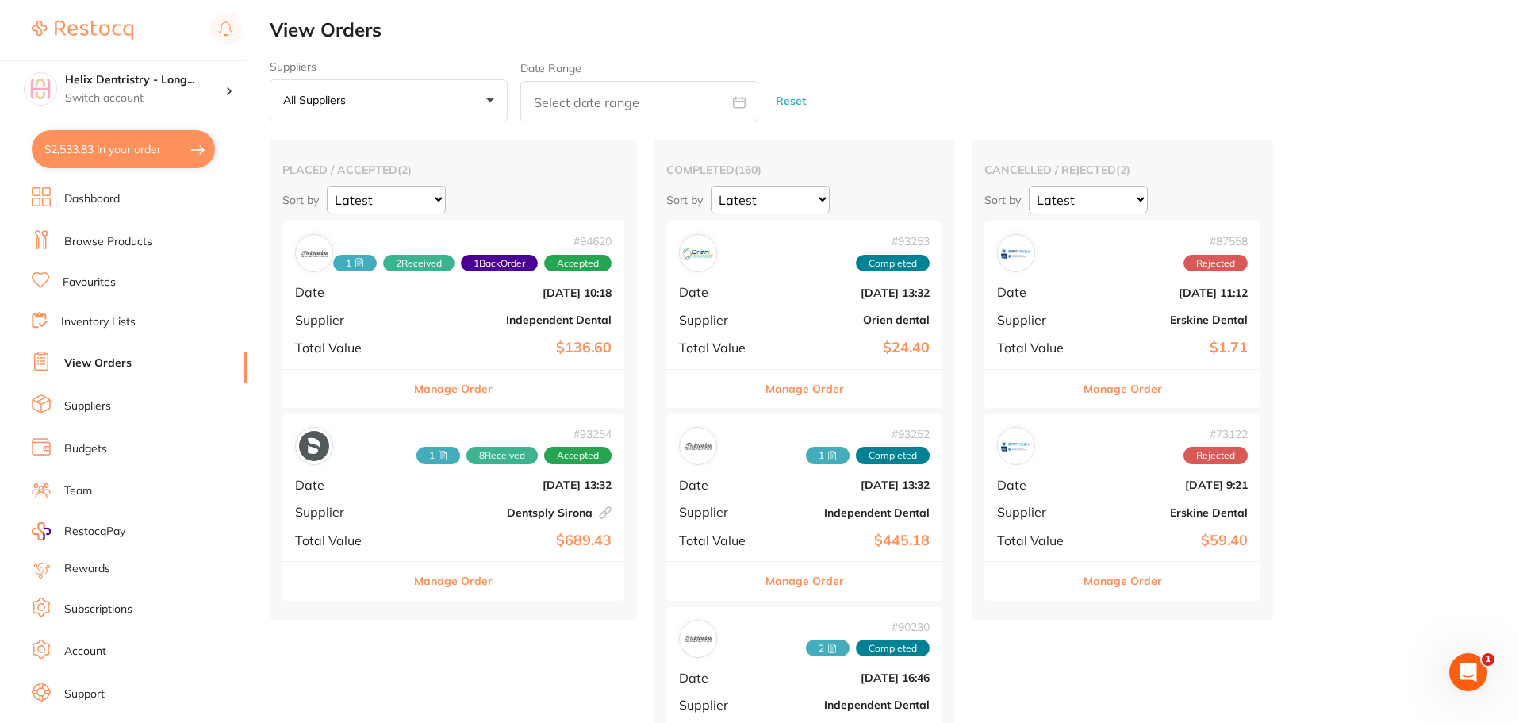
click at [126, 205] on li "Dashboard" at bounding box center [139, 199] width 215 height 24
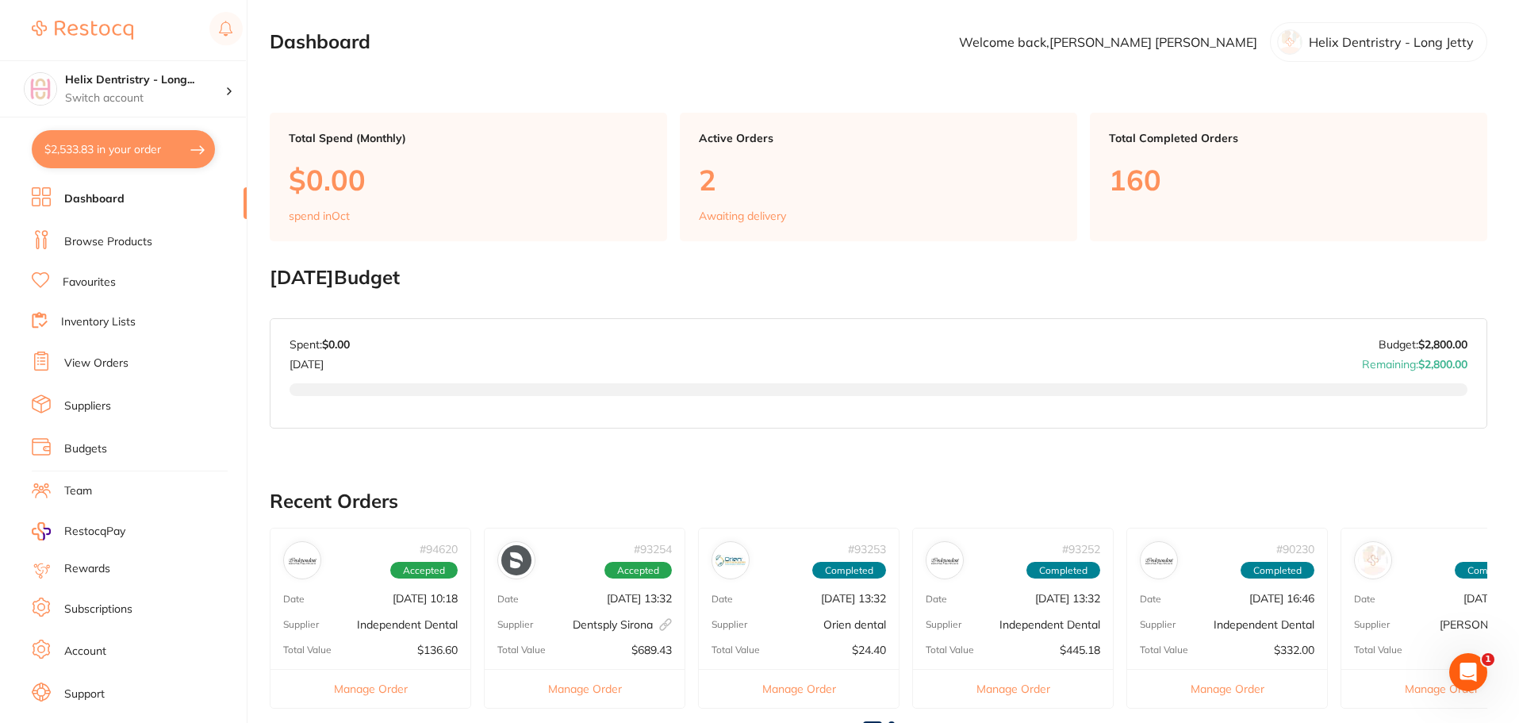
click at [155, 235] on li "Browse Products" at bounding box center [139, 242] width 215 height 24
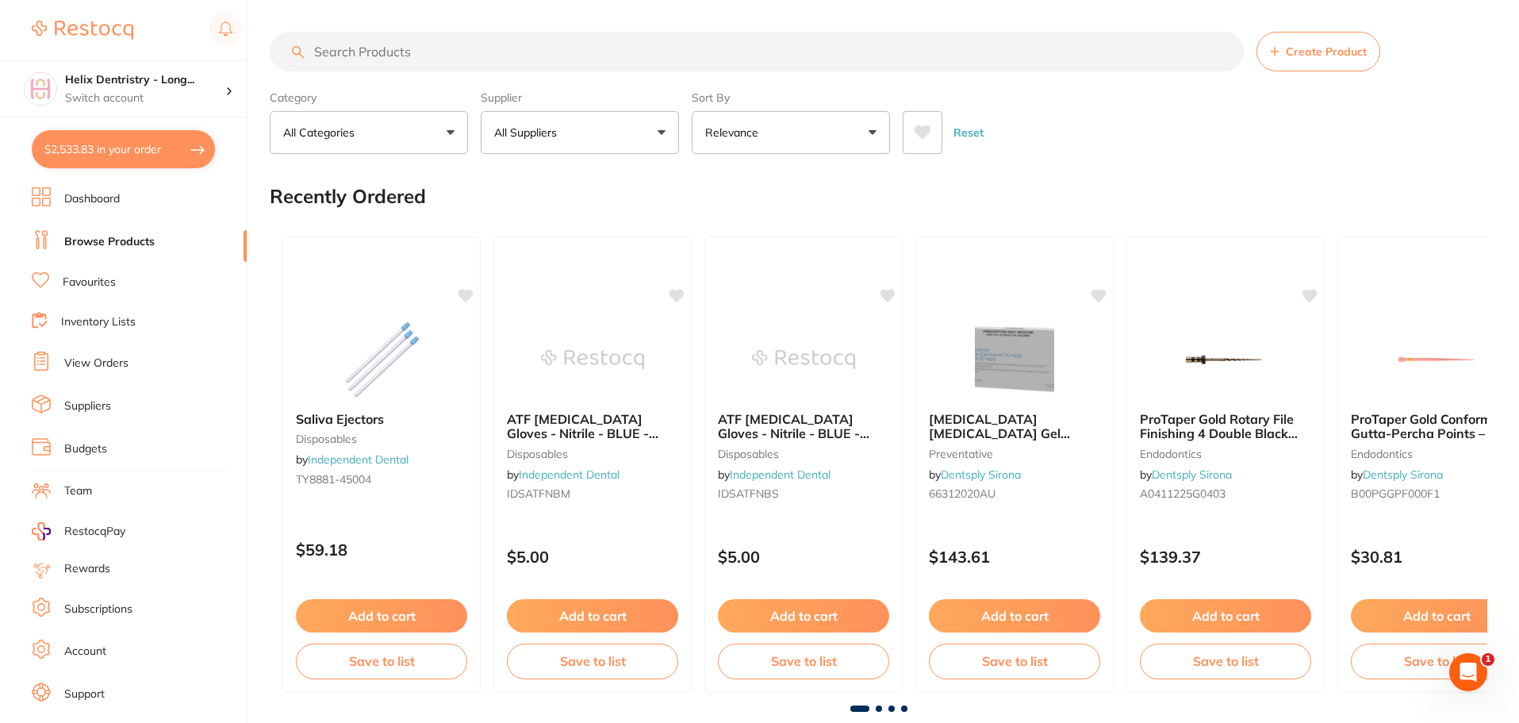
click at [505, 55] on input "search" at bounding box center [757, 52] width 974 height 40
click at [453, 49] on input "search" at bounding box center [757, 52] width 974 height 40
type input "d"
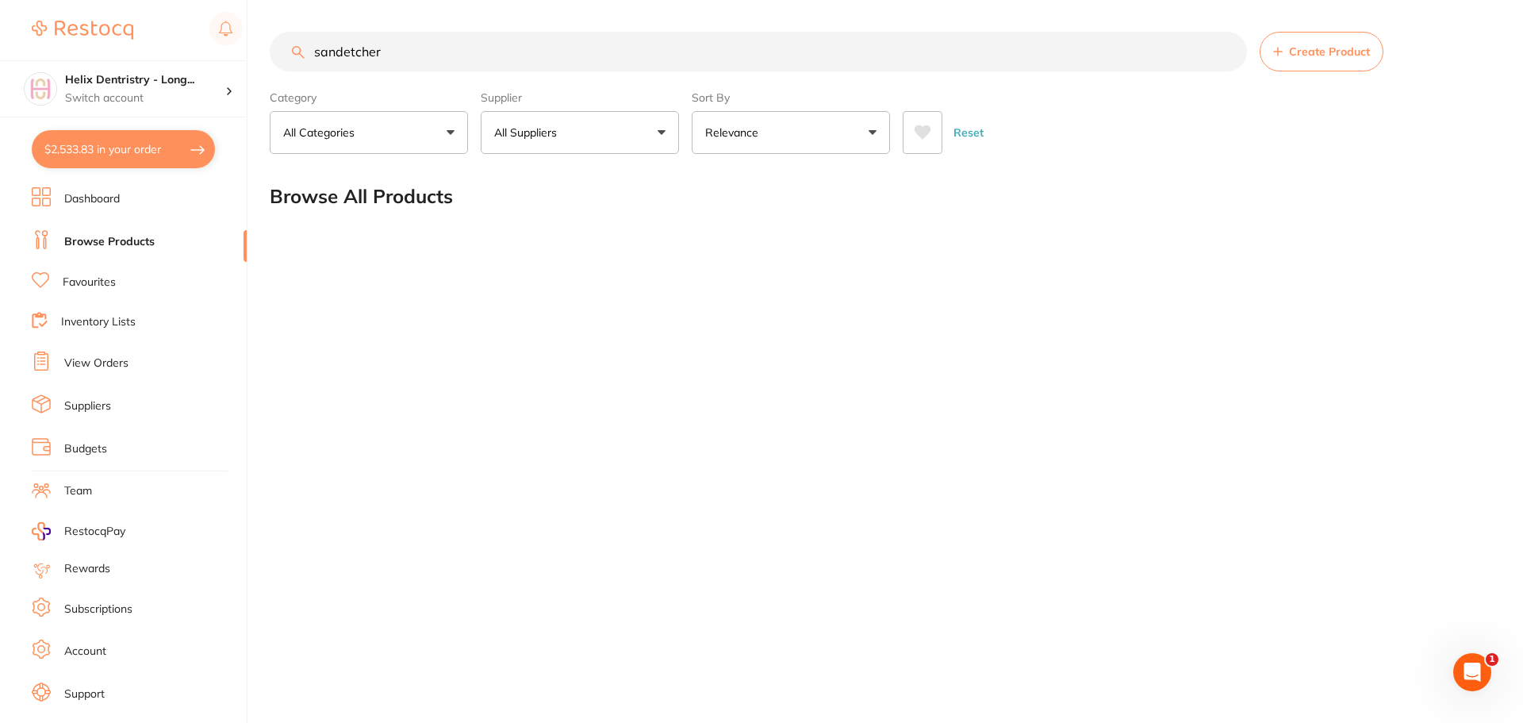
click at [345, 48] on input "sandetcher" at bounding box center [758, 52] width 977 height 40
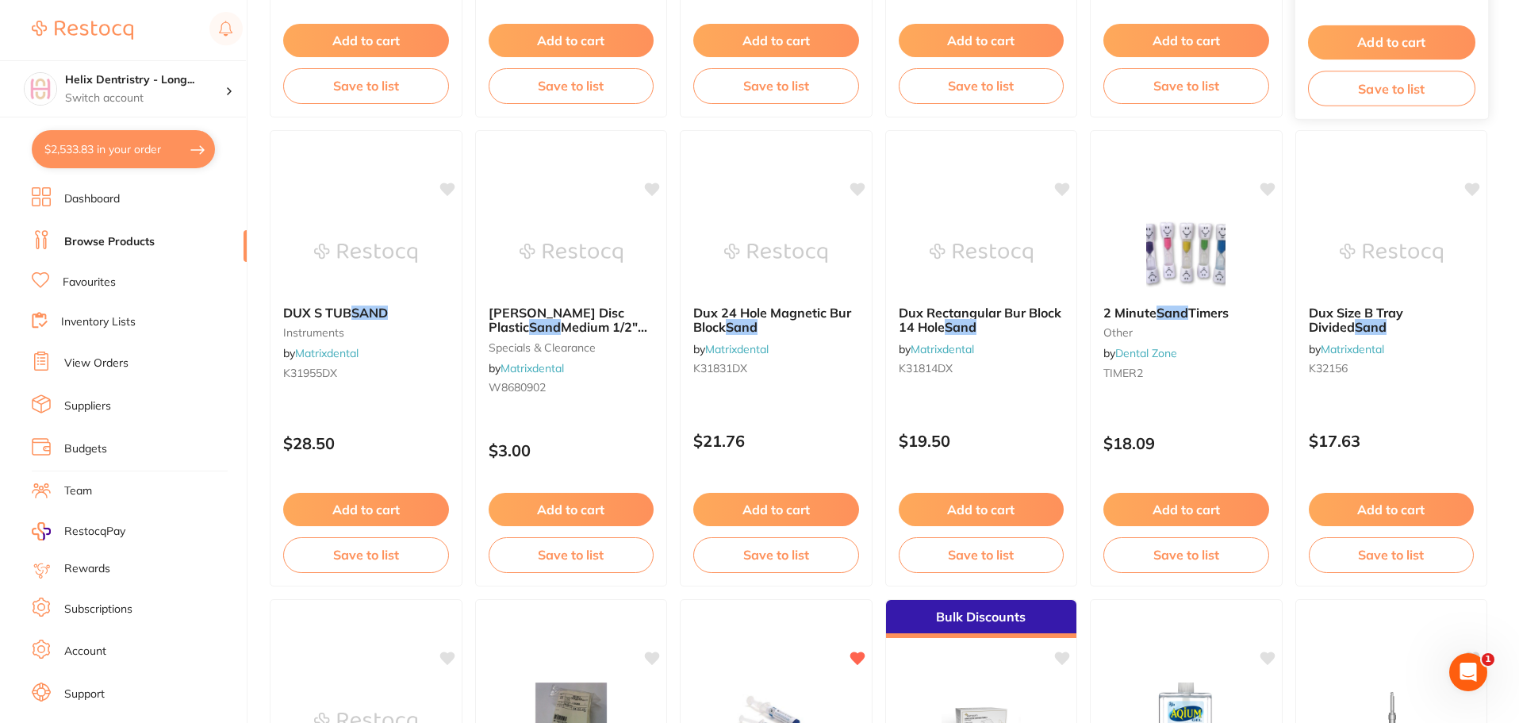
scroll to position [1269, 0]
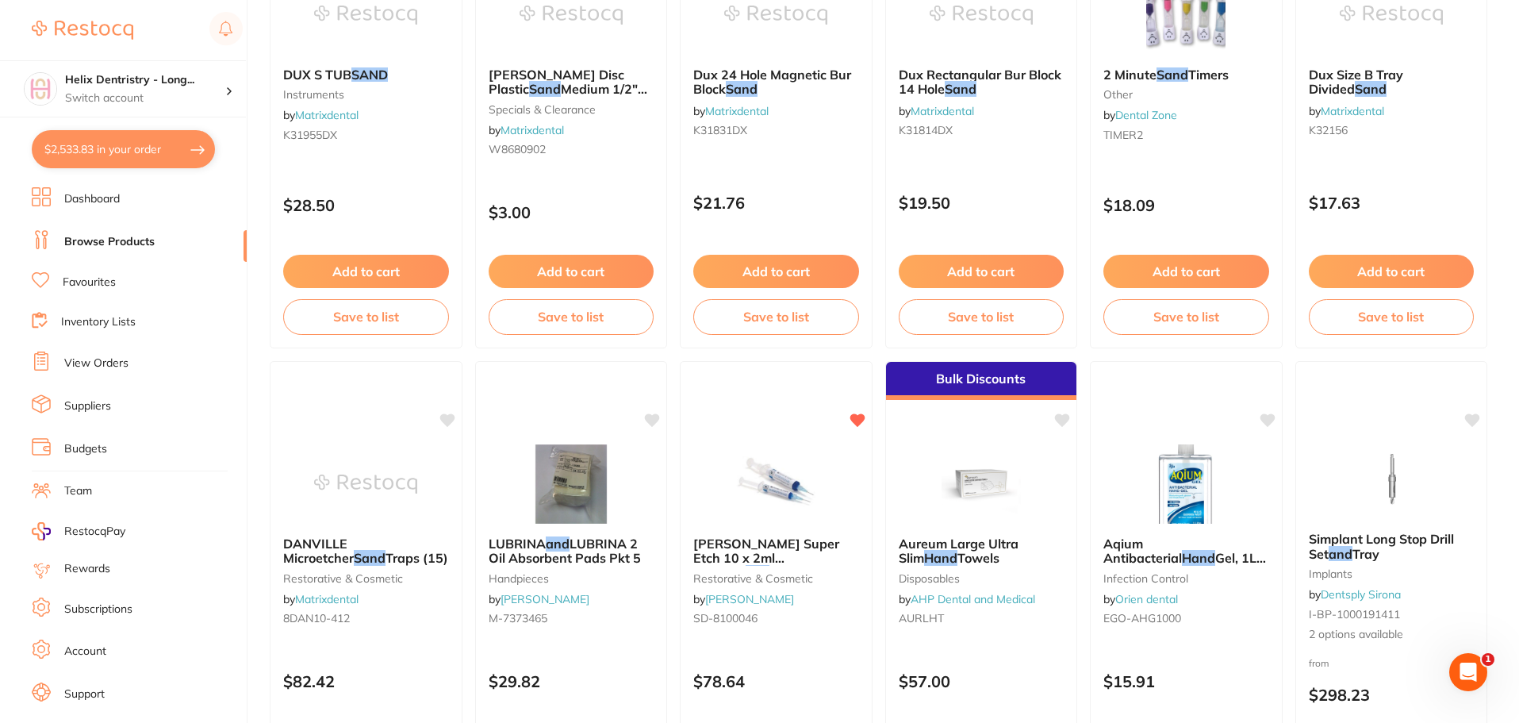
type input "sand etcher"
click at [63, 143] on button "$2,533.83 in your order" at bounding box center [123, 149] width 183 height 38
checkbox input "true"
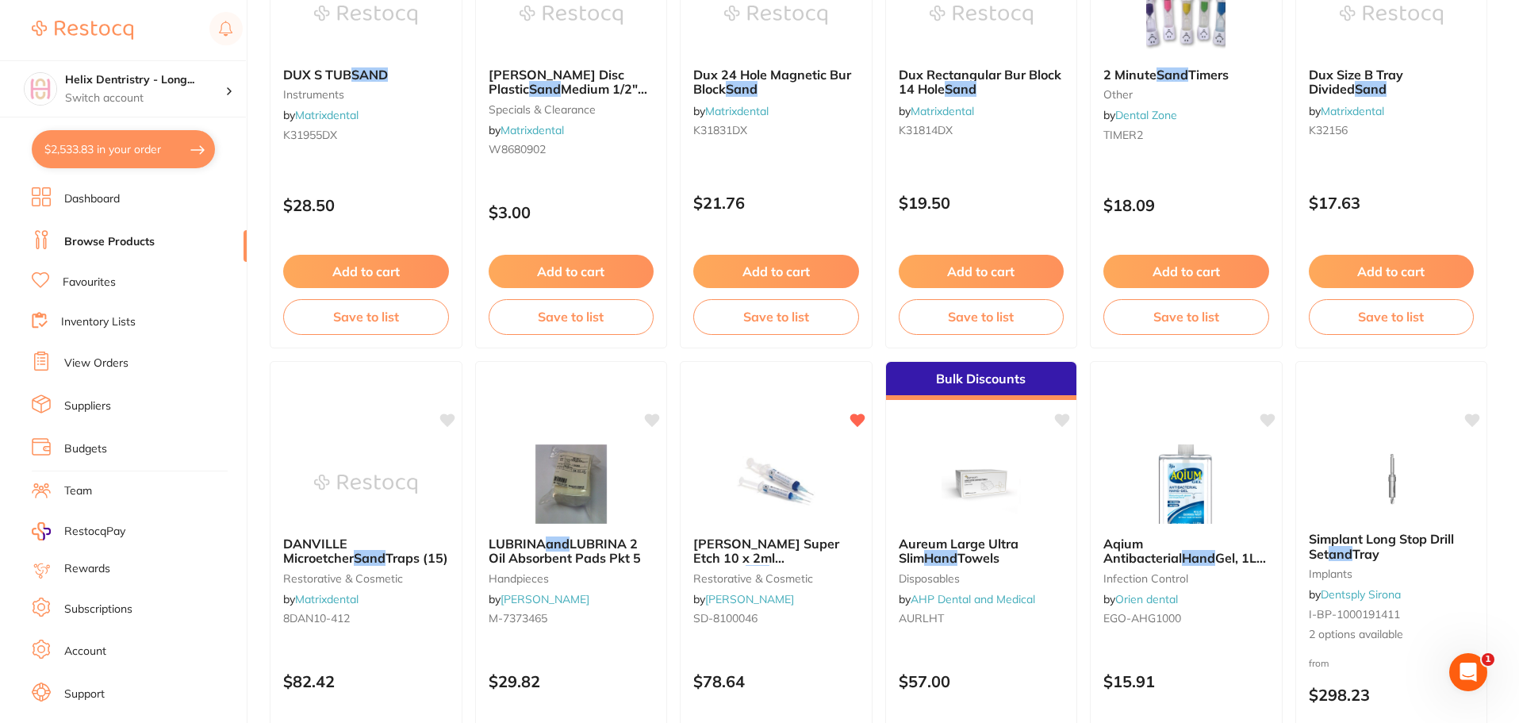
checkbox input "true"
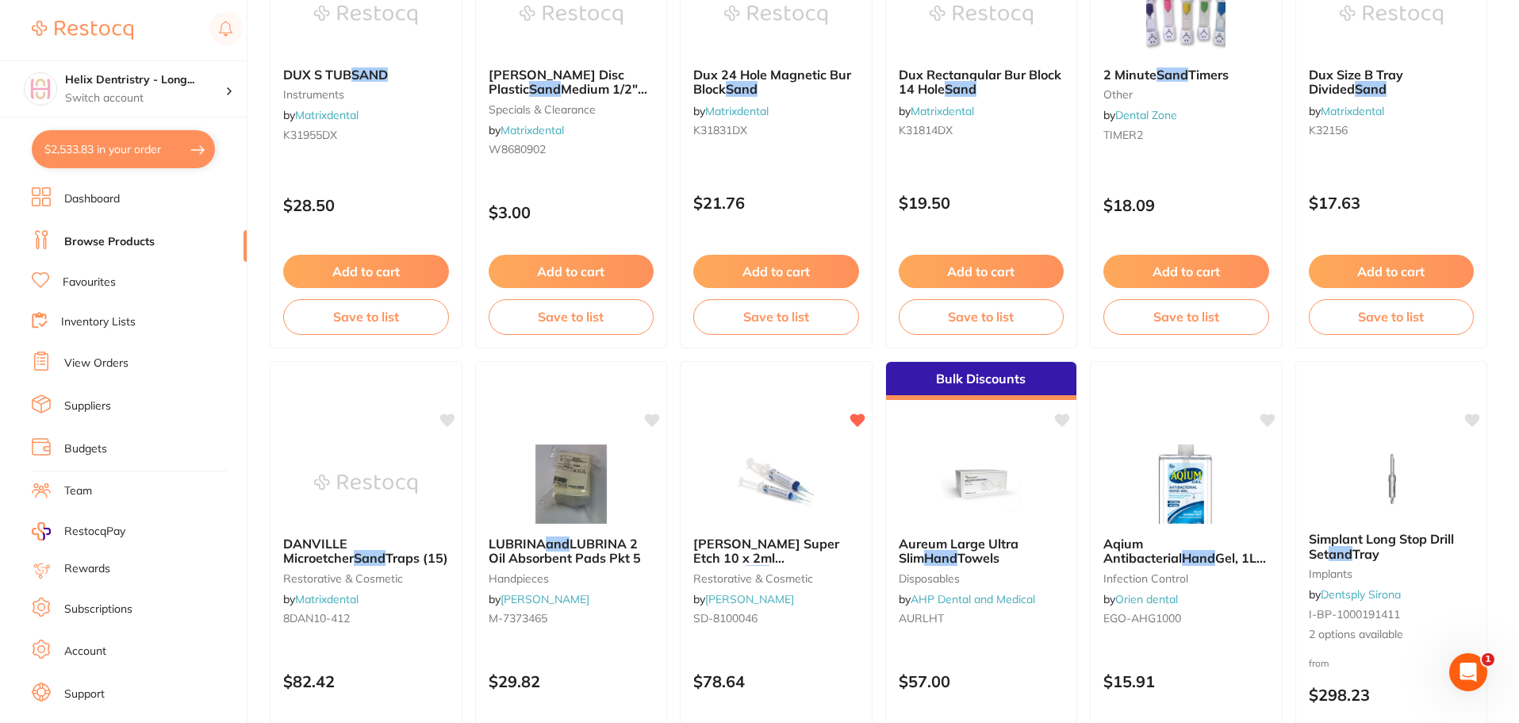
checkbox input "true"
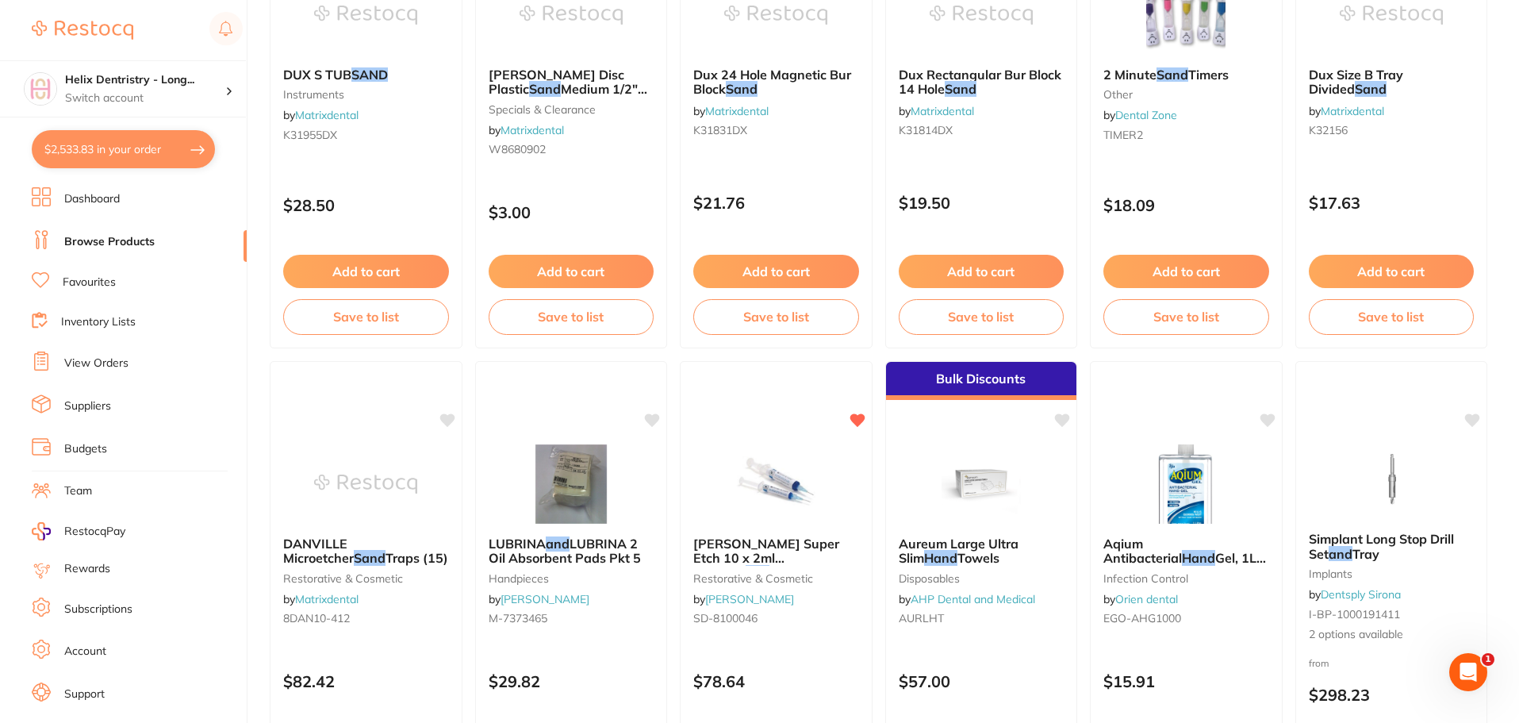
checkbox input "true"
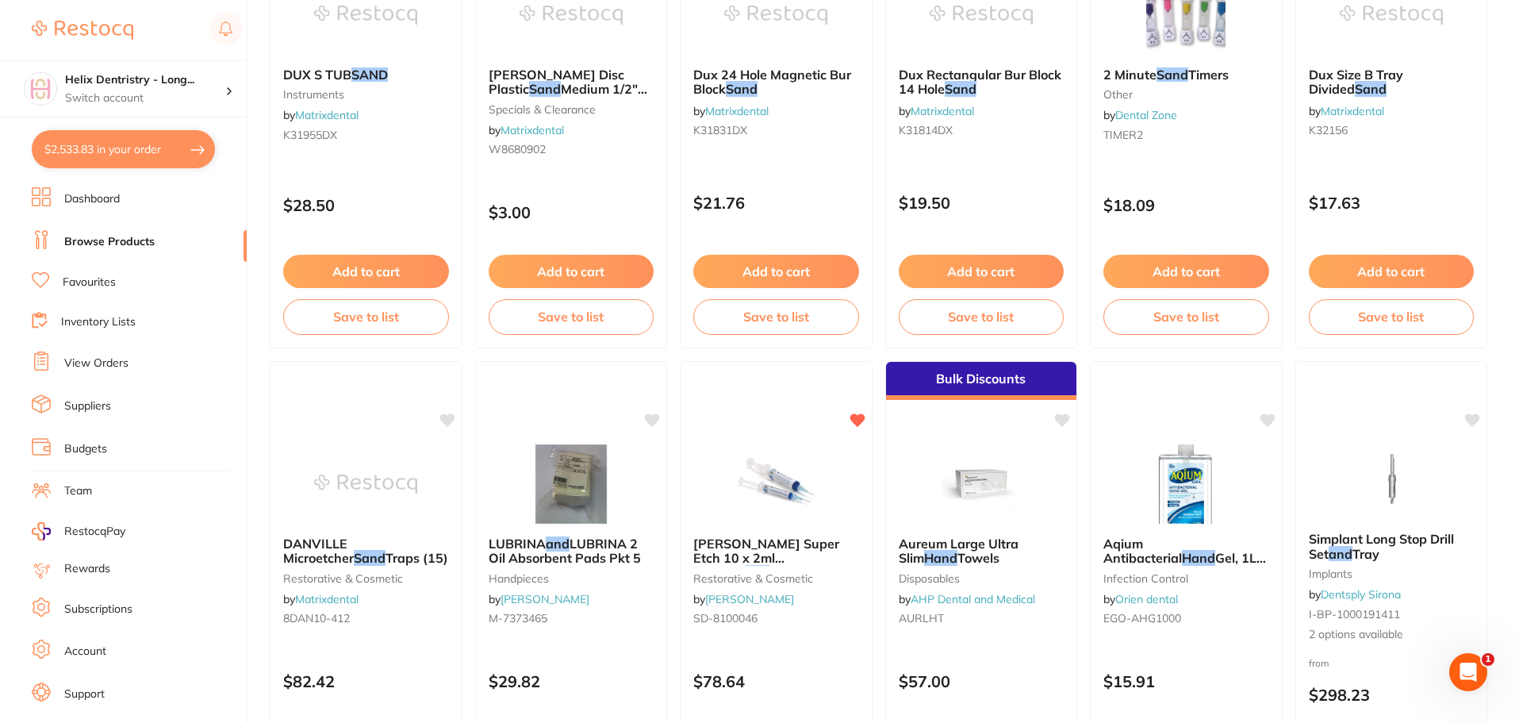
checkbox input "true"
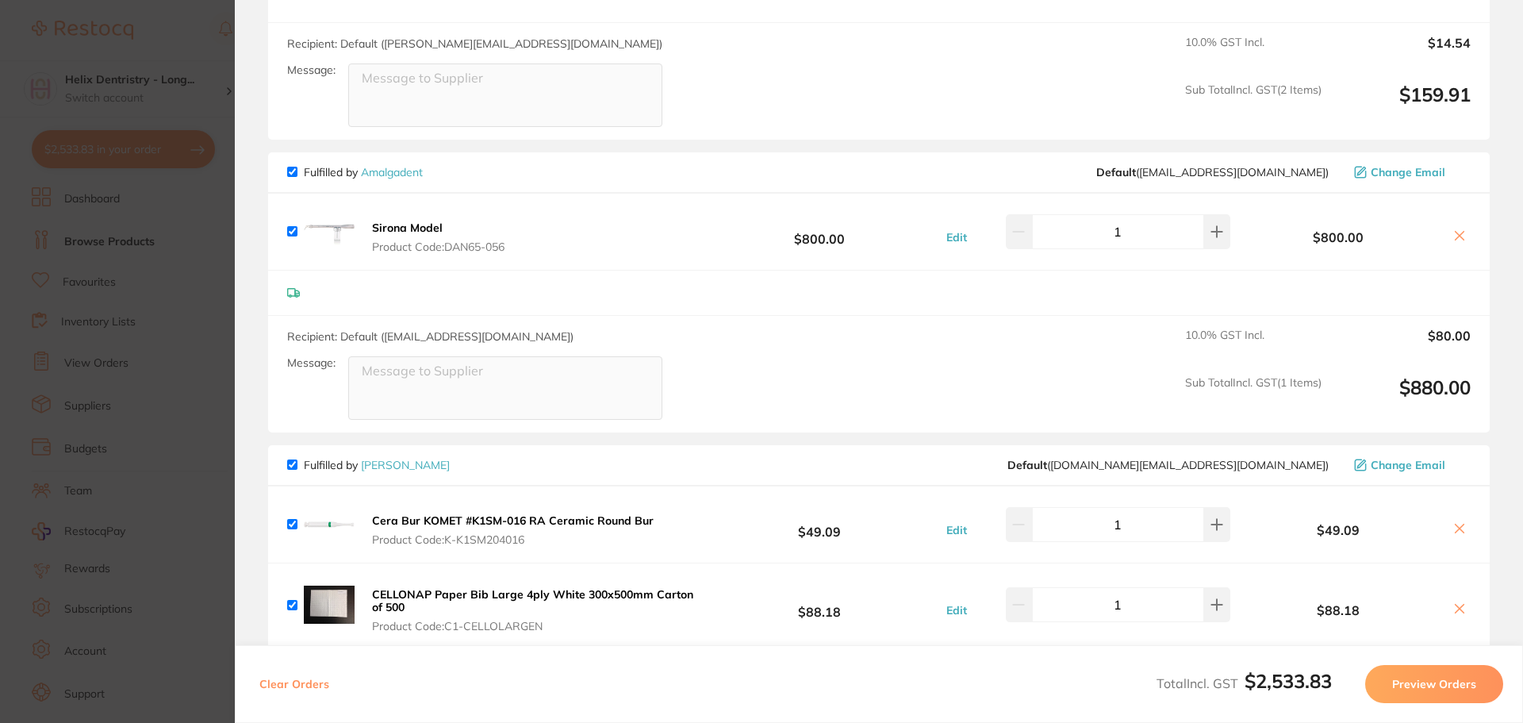
scroll to position [1666, 0]
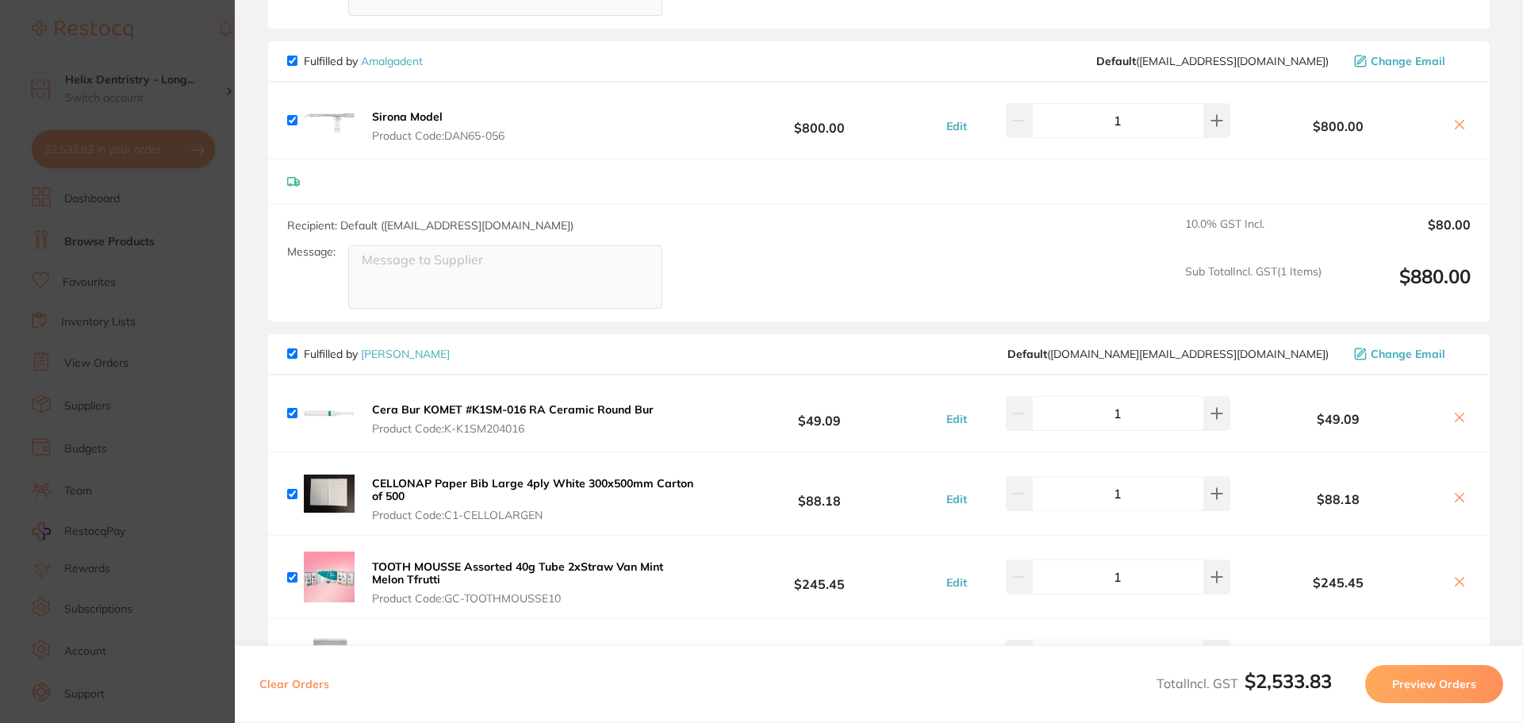
click at [398, 117] on b "Sirona Model" at bounding box center [407, 116] width 71 height 14
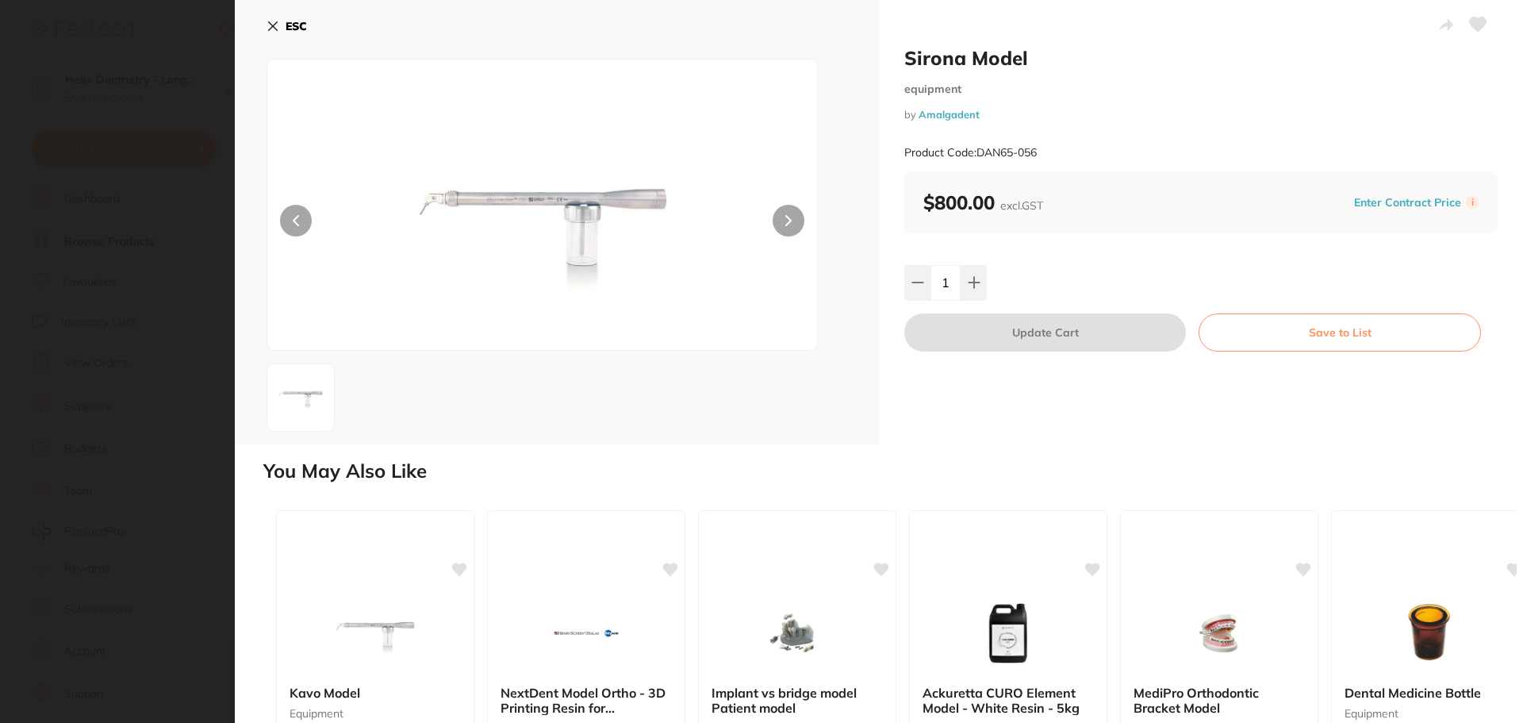
scroll to position [0, 0]
click at [785, 221] on icon at bounding box center [788, 220] width 6 height 11
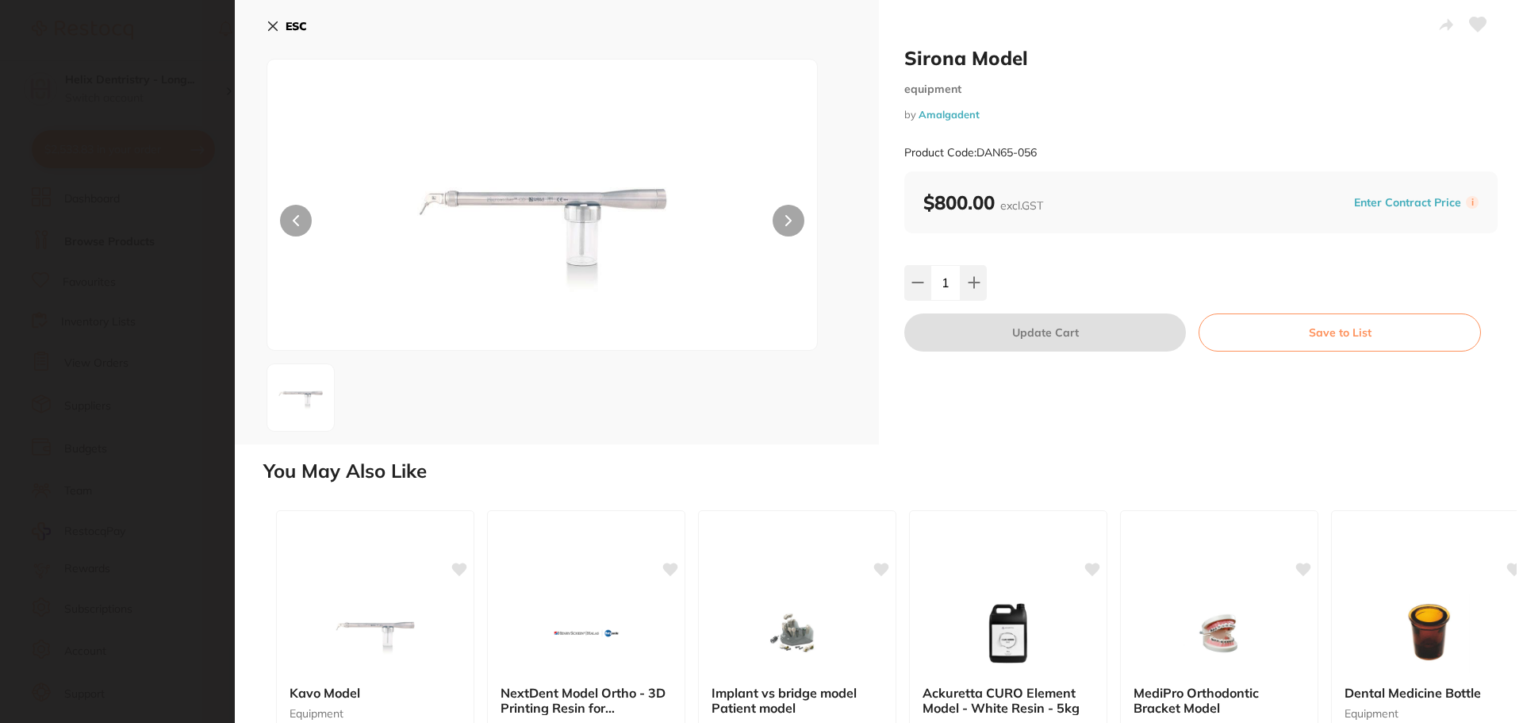
click at [785, 221] on icon at bounding box center [788, 220] width 6 height 11
click at [165, 150] on section "Sirona Model equipment by Amalgadent Product Code: DAN65-056 ESC Sirona Model e…" at bounding box center [761, 361] width 1523 height 723
